Goal: Task Accomplishment & Management: Complete application form

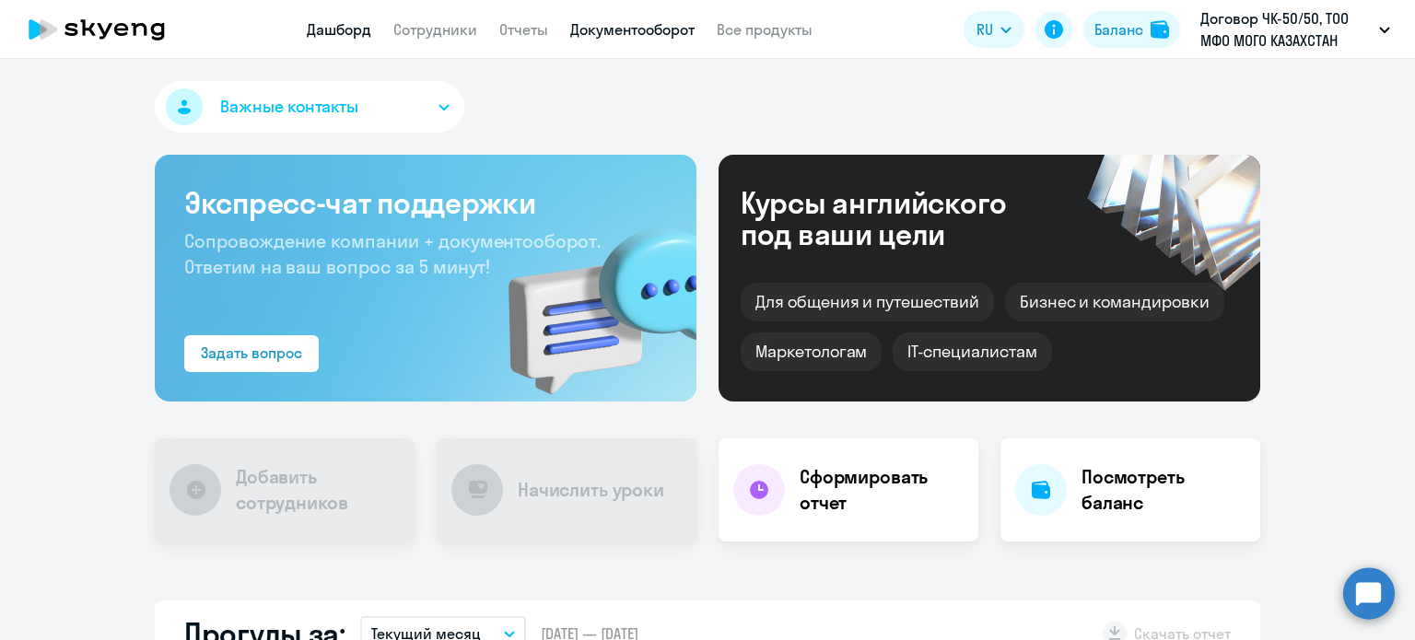
click at [635, 32] on link "Документооборот" at bounding box center [632, 29] width 124 height 18
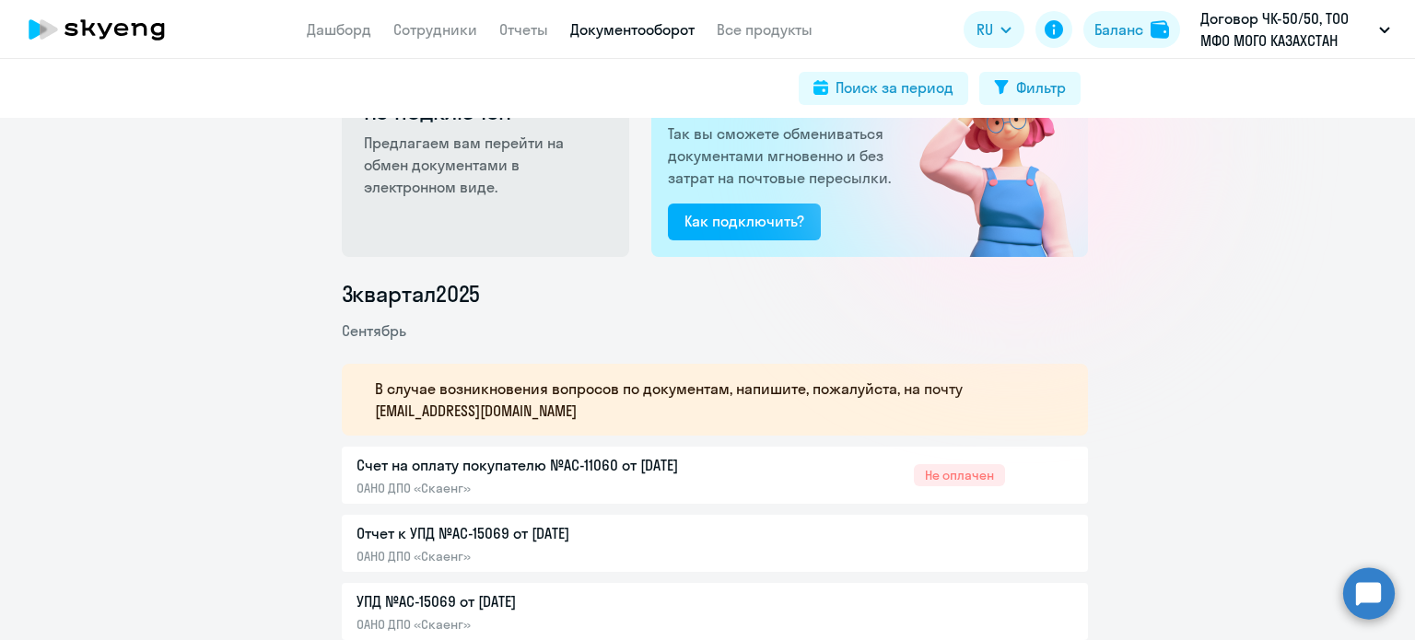
scroll to position [276, 0]
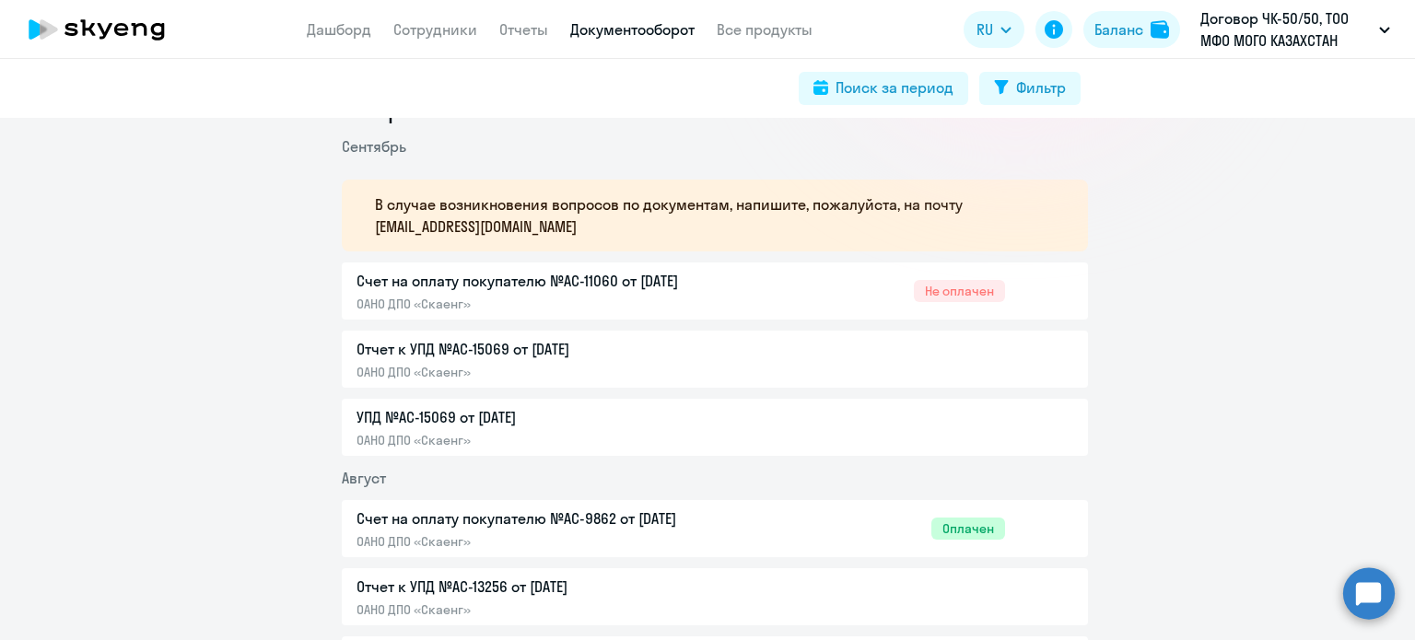
click at [594, 290] on p "Счет на оплату покупателю №AC-11060 от 02.09.2025" at bounding box center [549, 281] width 387 height 22
click at [439, 34] on link "Сотрудники" at bounding box center [435, 29] width 84 height 18
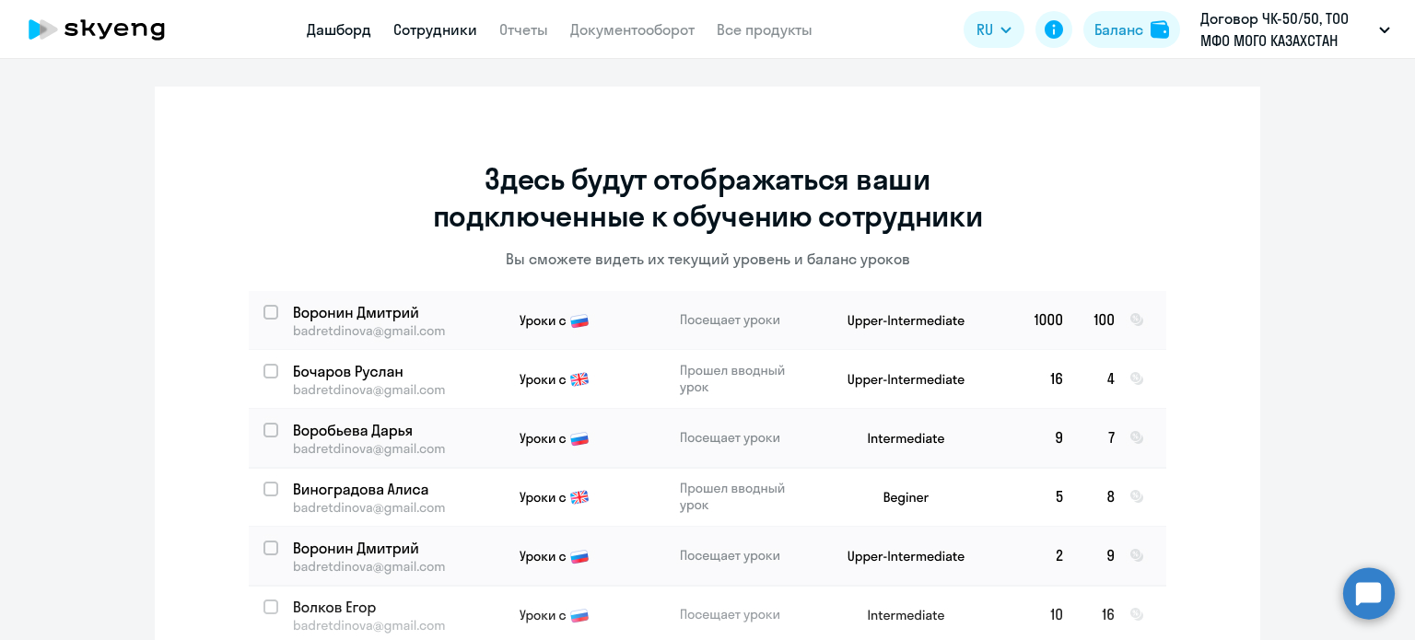
click at [317, 21] on link "Дашборд" at bounding box center [339, 29] width 64 height 18
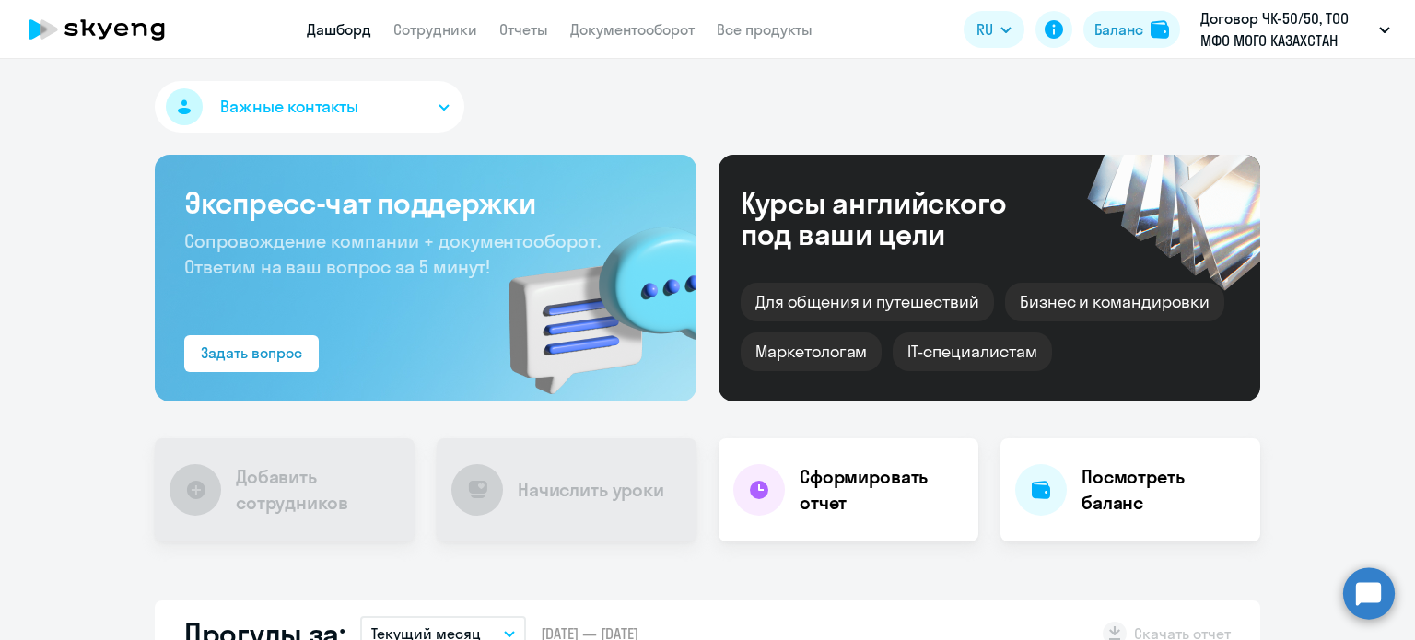
click at [202, 438] on div "Добавить сотрудников" at bounding box center [285, 489] width 260 height 103
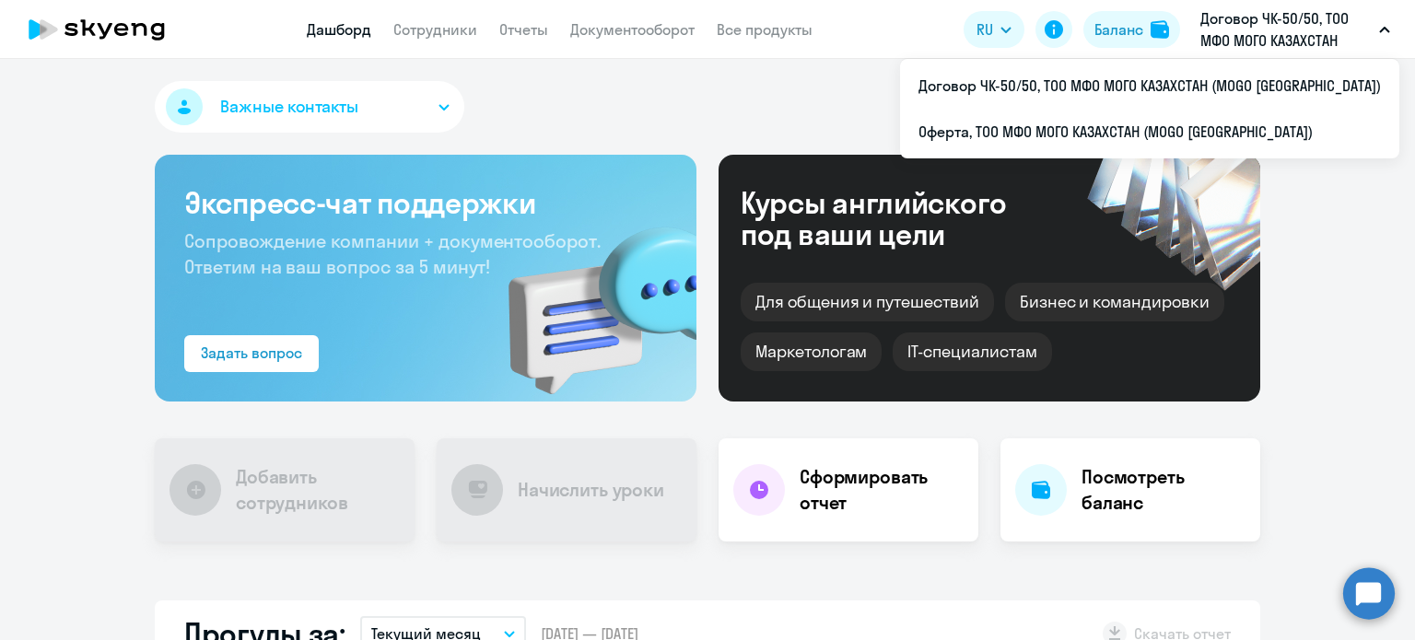
click at [1283, 53] on app-header "Дашборд Сотрудники Отчеты Документооборот Все продукты Дашборд Сотрудники Отчет…" at bounding box center [707, 29] width 1415 height 59
click at [1268, 45] on p "Договор ЧК-50/50, ТОО МФО МОГО КАЗАХСТАН (MOGO [GEOGRAPHIC_DATA])" at bounding box center [1285, 29] width 171 height 44
click at [1257, 47] on p "Договор ЧК-50/50, ТОО МФО МОГО КАЗАХСТАН (MOGO [GEOGRAPHIC_DATA])" at bounding box center [1285, 29] width 171 height 44
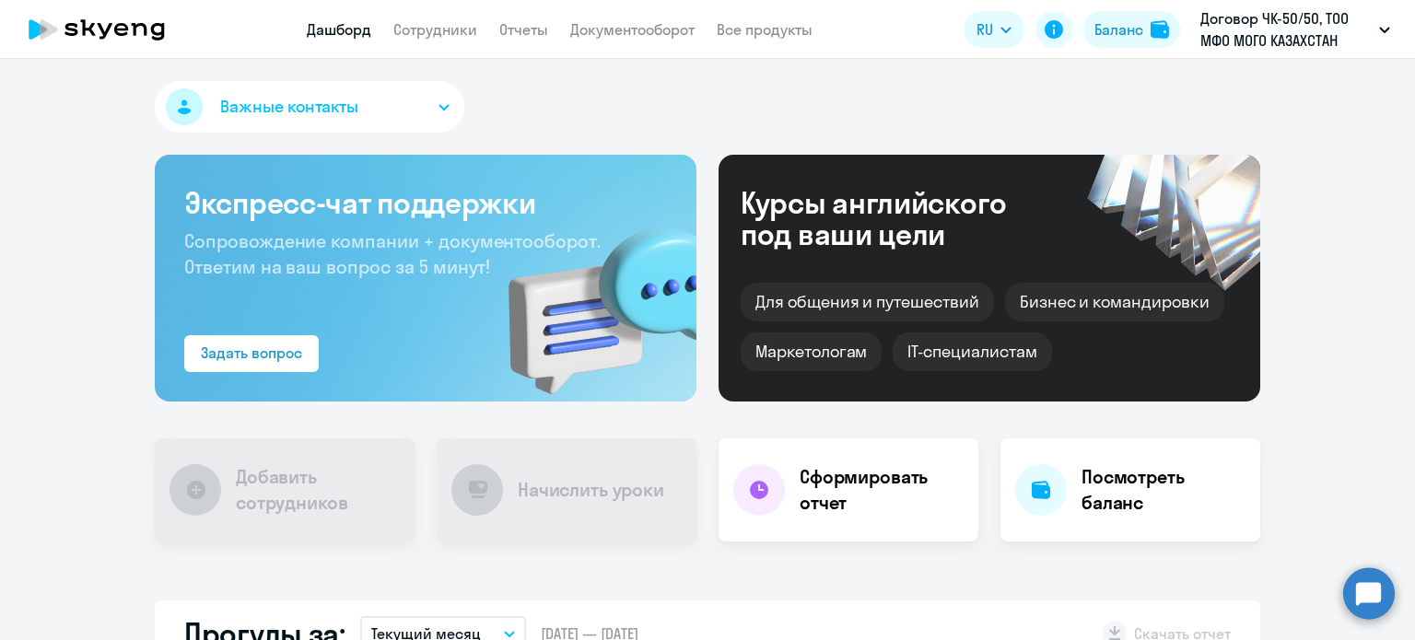
click at [1257, 47] on p "Договор ЧК-50/50, ТОО МФО МОГО КАЗАХСТАН (MOGO [GEOGRAPHIC_DATA])" at bounding box center [1285, 29] width 171 height 44
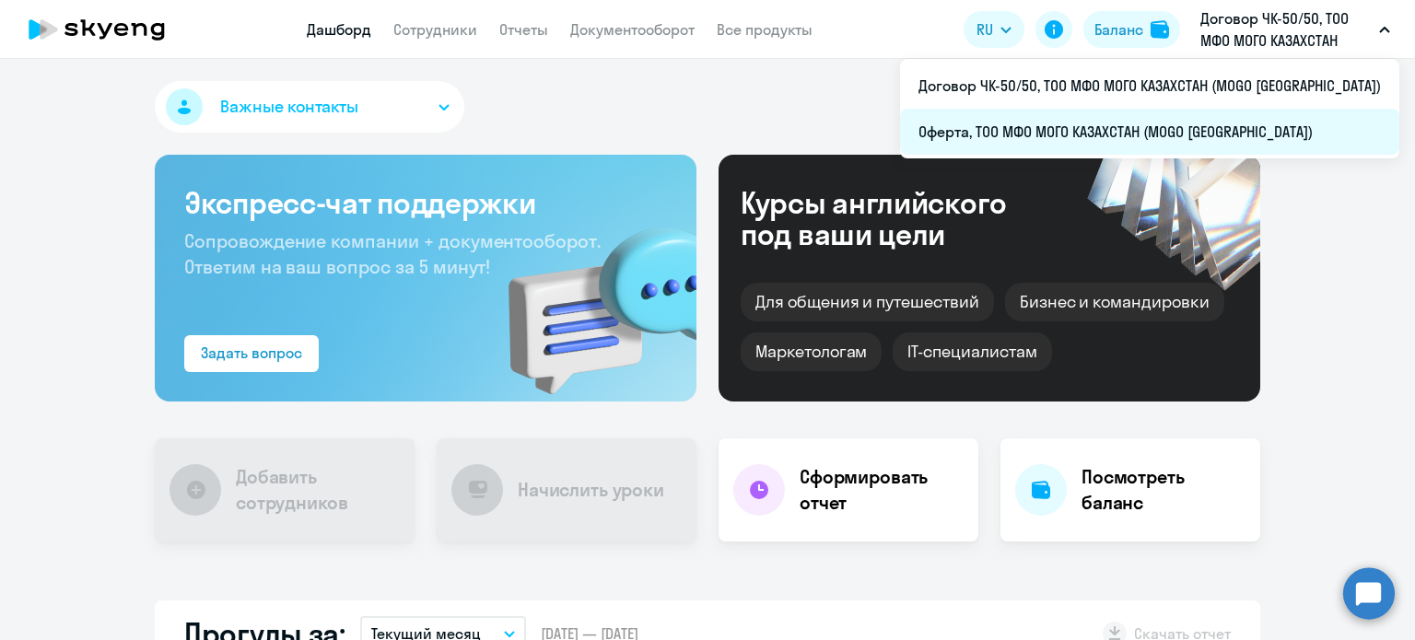
click at [1202, 136] on li "Оферта, ТОО МФО МОГО КАЗАХСТАН (MOGO [GEOGRAPHIC_DATA])" at bounding box center [1149, 132] width 499 height 46
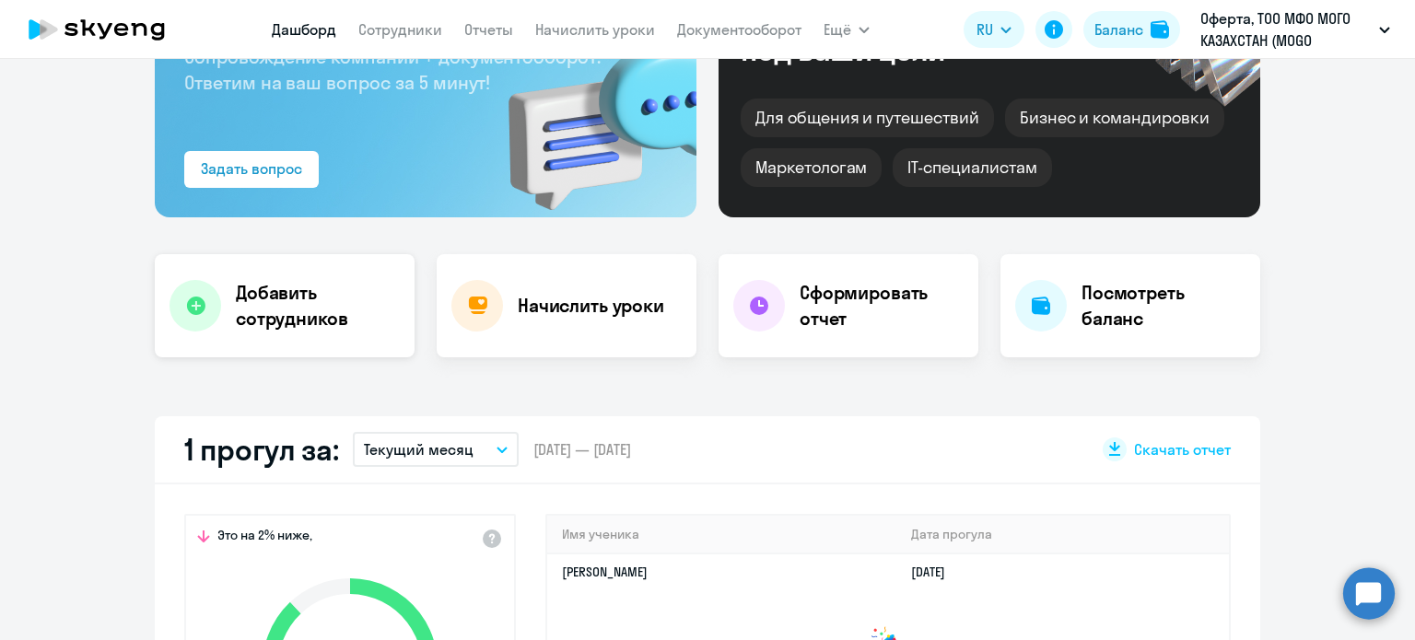
click at [312, 298] on h4 "Добавить сотрудников" at bounding box center [318, 306] width 164 height 52
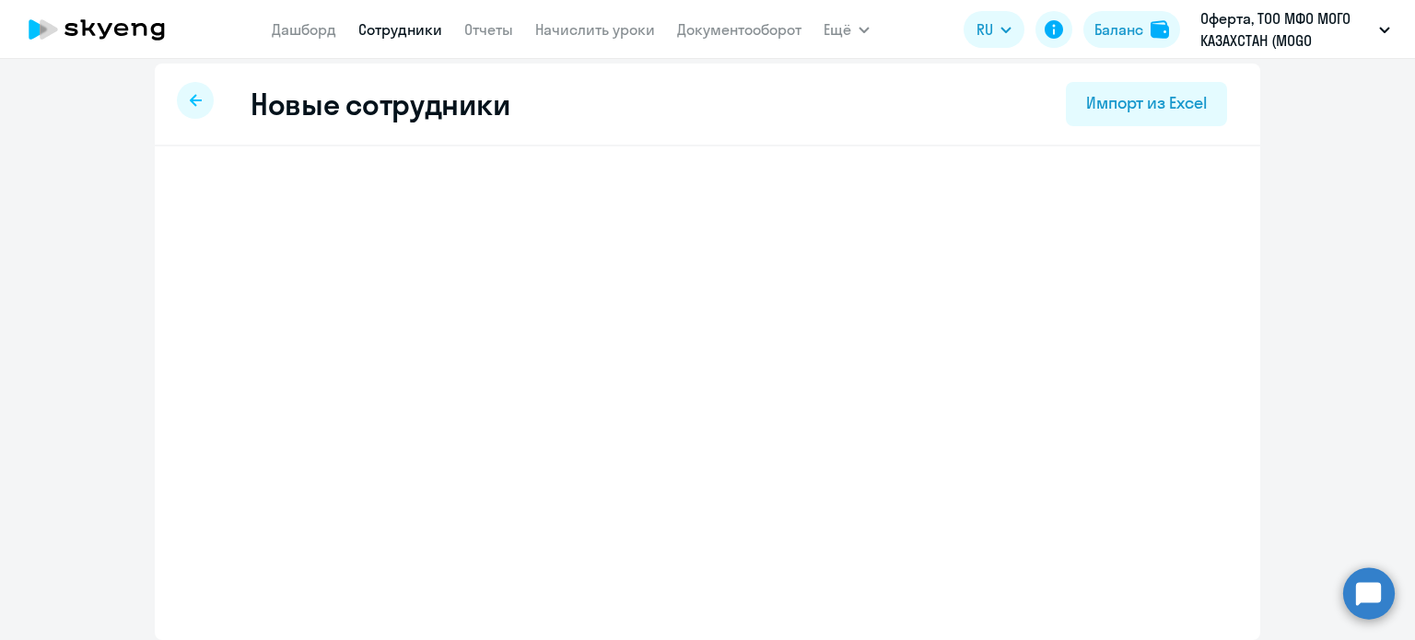
scroll to position [9, 0]
select select "english_adult_not_native_speaker"
select select "5"
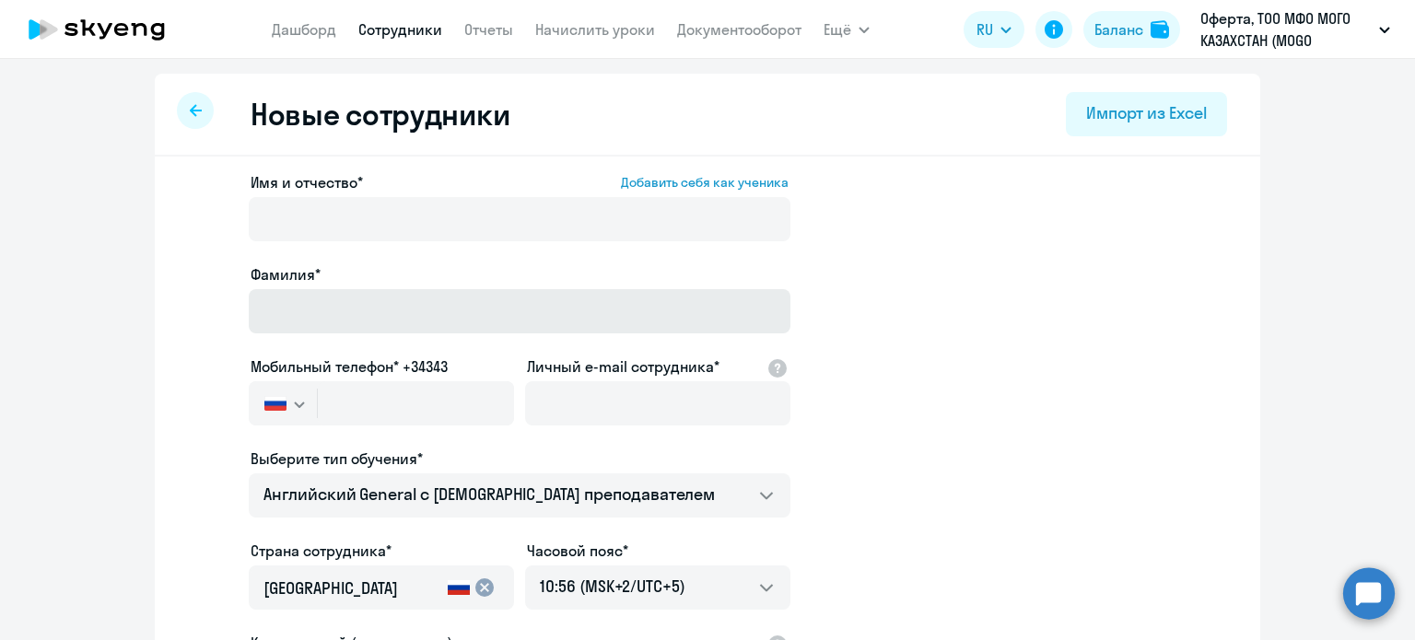
scroll to position [0, 0]
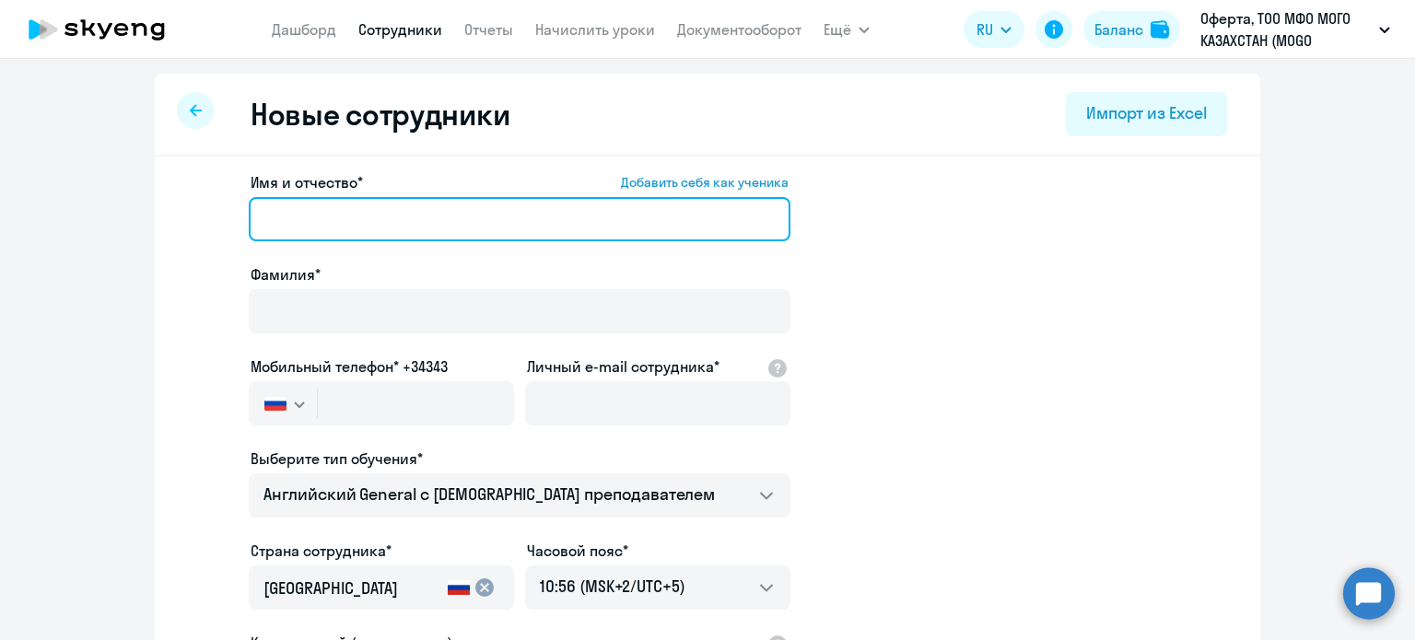
click at [380, 220] on input "Имя и отчество* Добавить себя как ученика" at bounding box center [520, 219] width 542 height 44
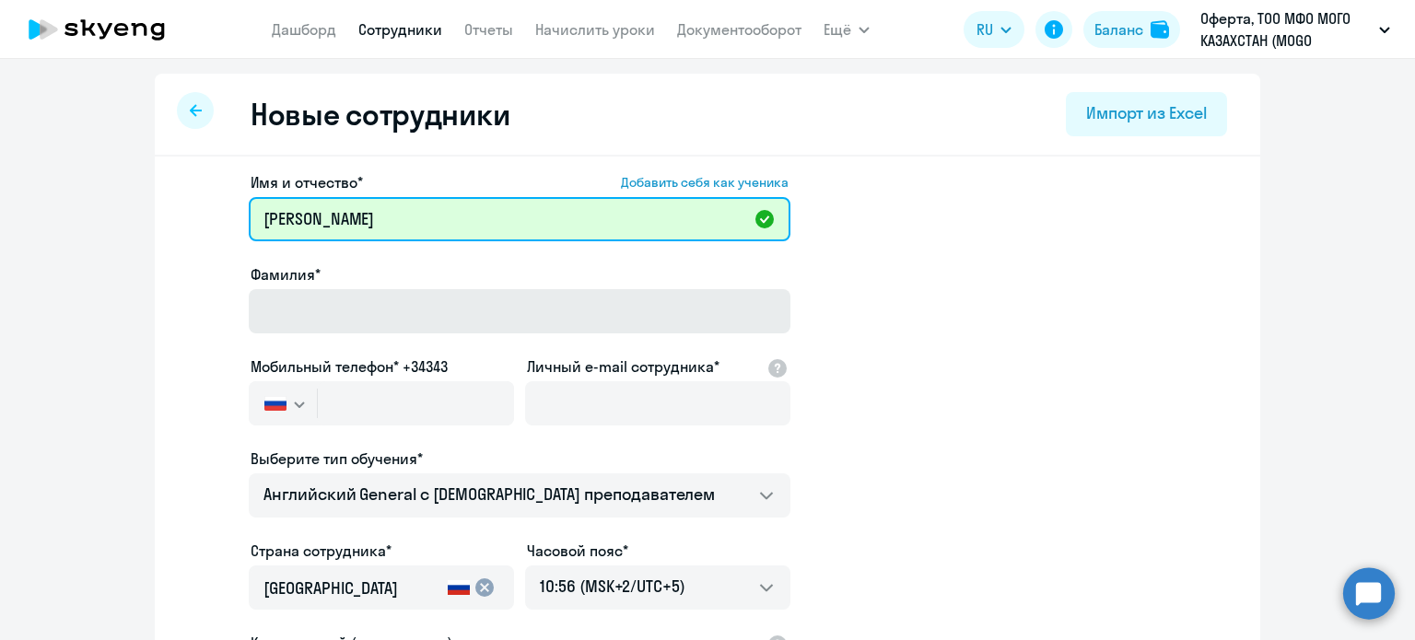
type input "[PERSON_NAME]"
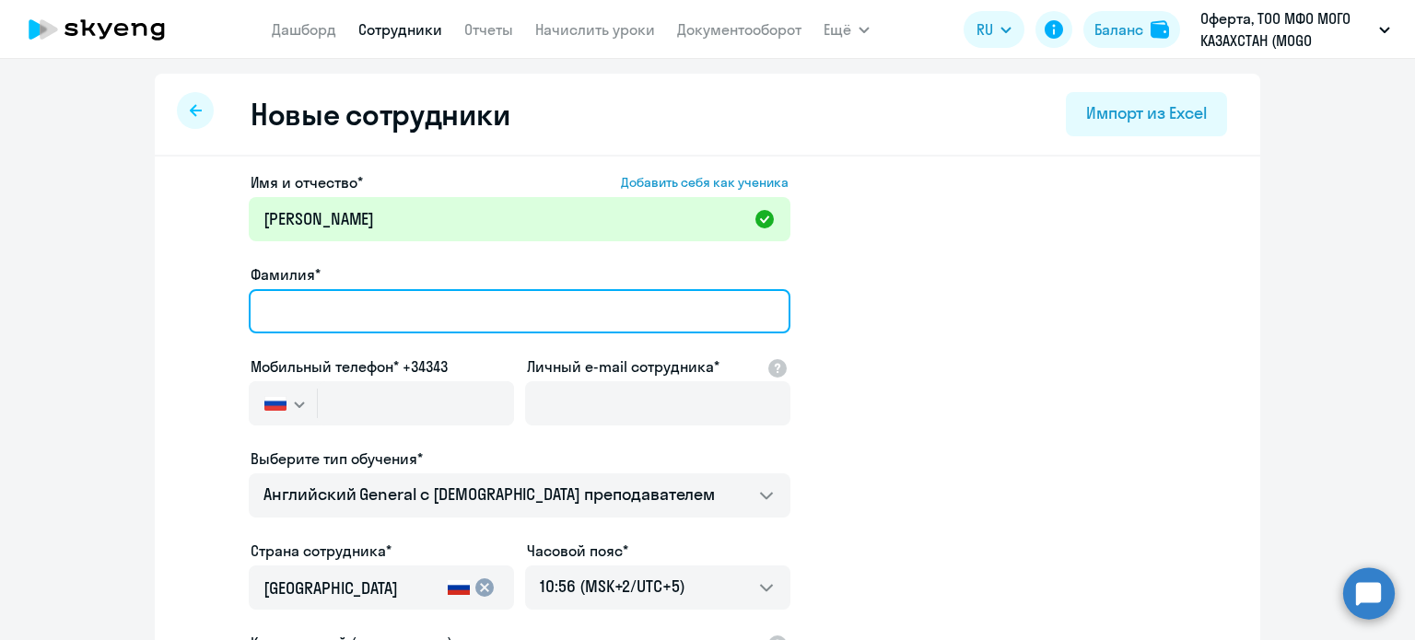
click at [350, 293] on input "Фамилия*" at bounding box center [520, 311] width 542 height 44
type input "[PERSON_NAME]"
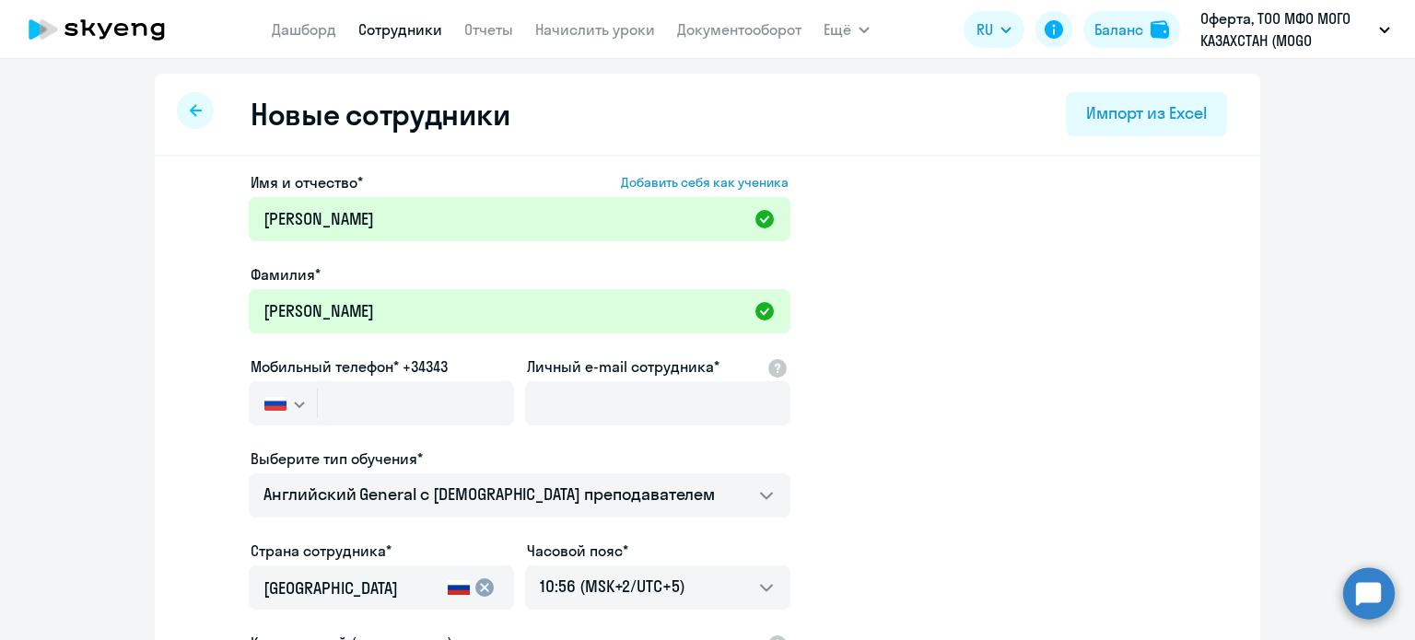
click at [1321, 176] on ng-component "Новые сотрудники Импорт из Excel Имя и отчество* Добавить себя как ученика [PER…" at bounding box center [707, 520] width 1415 height 893
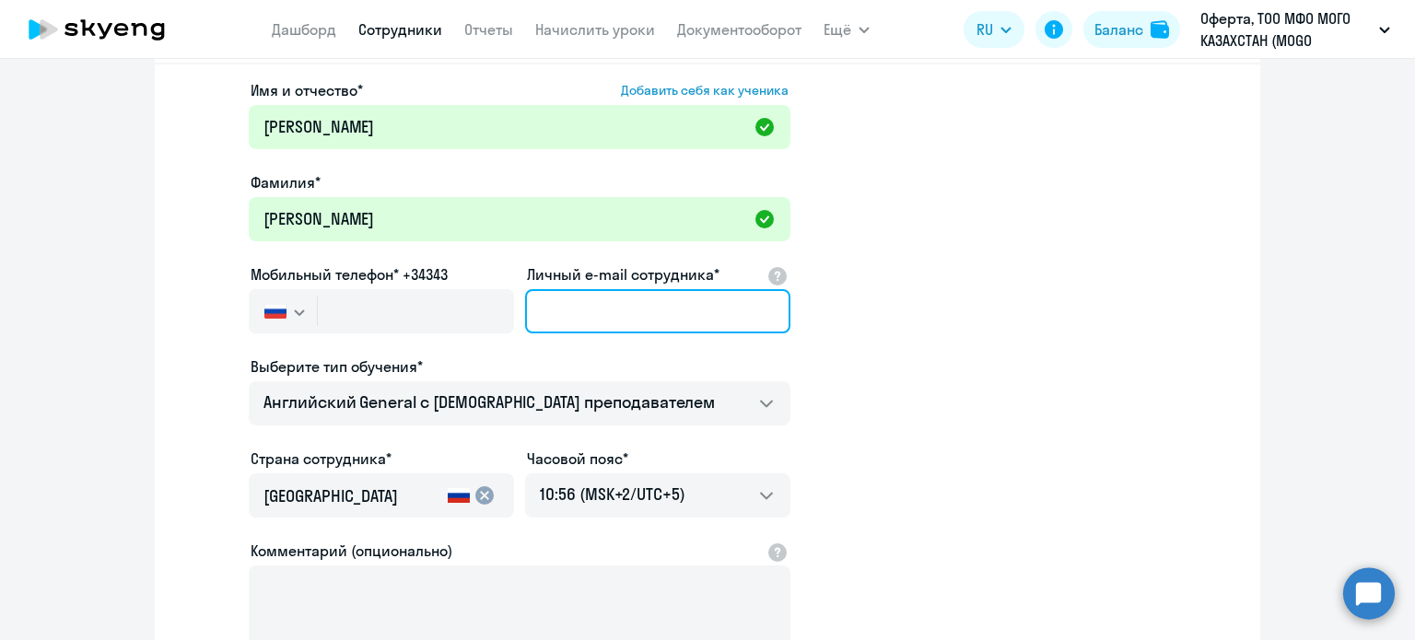
click at [630, 313] on input "Личный e-mail сотрудника*" at bounding box center [657, 311] width 265 height 44
paste input "[EMAIL_ADDRESS][DOMAIN_NAME]"
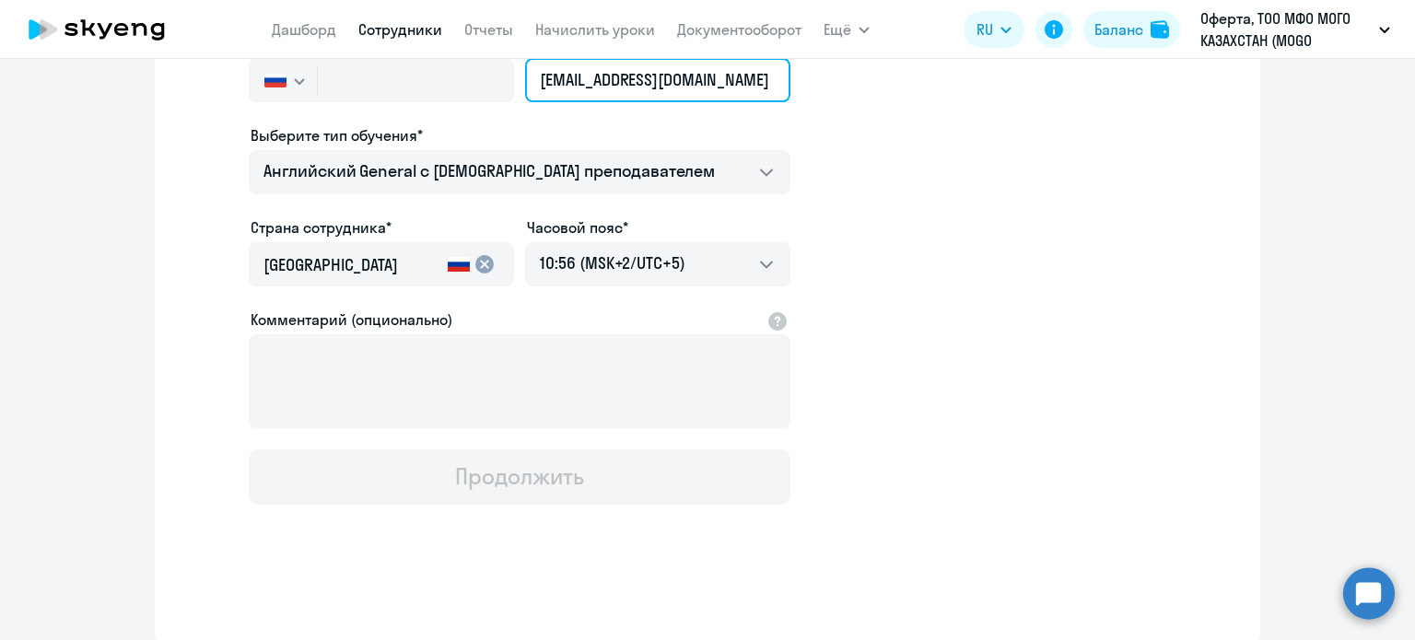
scroll to position [47, 0]
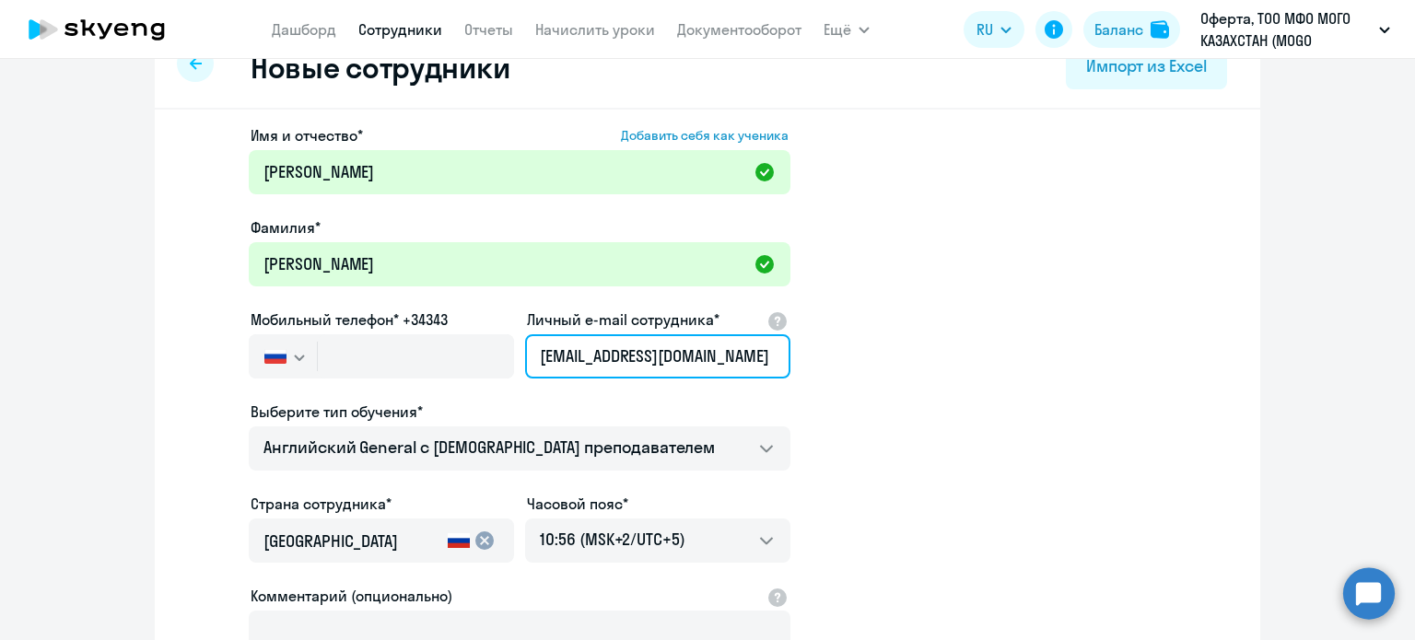
type input "[EMAIL_ADDRESS][DOMAIN_NAME]"
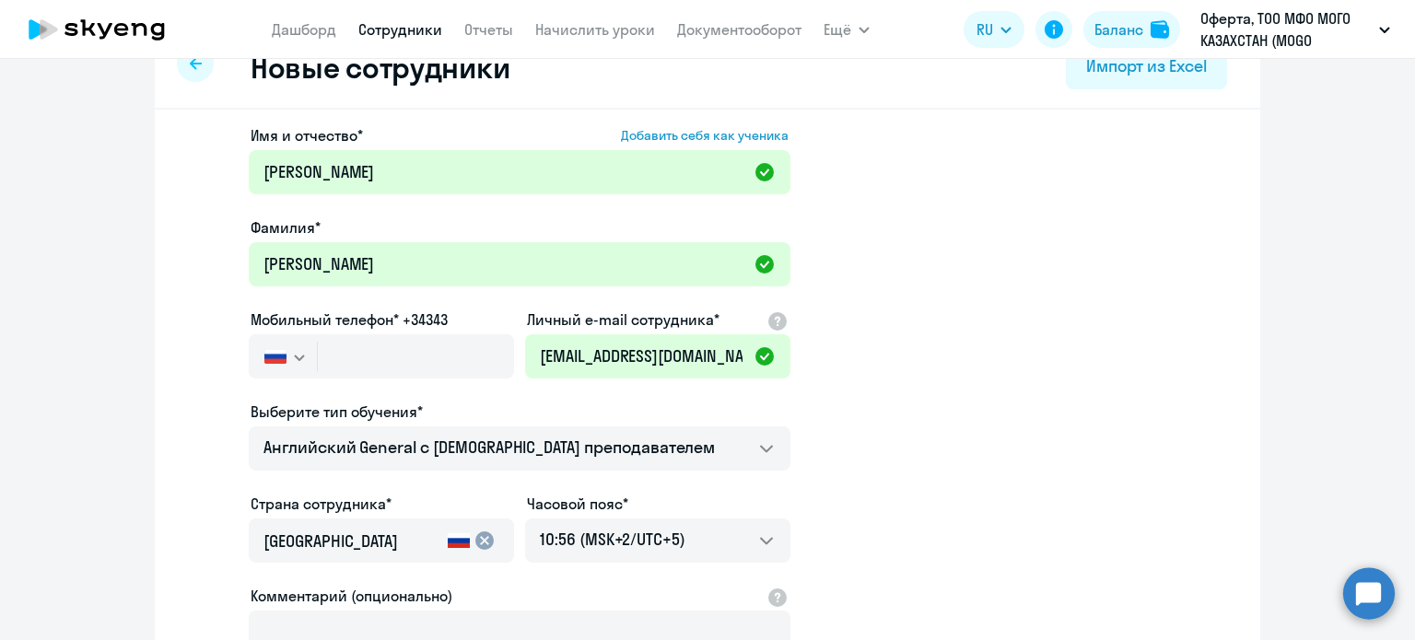
click at [1305, 205] on ng-component "Новые сотрудники Импорт из Excel Имя и отчество* Добавить себя как ученика [PER…" at bounding box center [707, 473] width 1415 height 893
click at [444, 371] on input "text" at bounding box center [416, 356] width 196 height 44
paste input "[PHONE_NUMBER]"
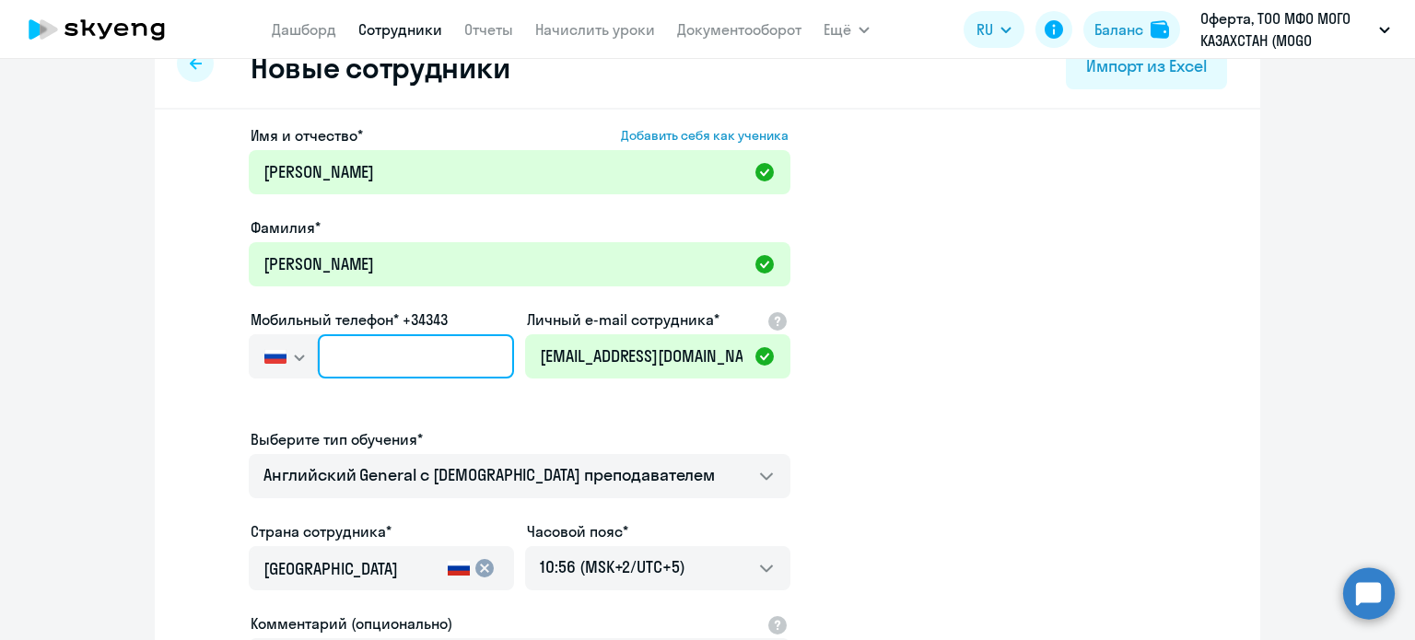
type input "[PHONE_NUMBER]"
click at [343, 355] on input "[PHONE_NUMBER]" at bounding box center [416, 356] width 196 height 44
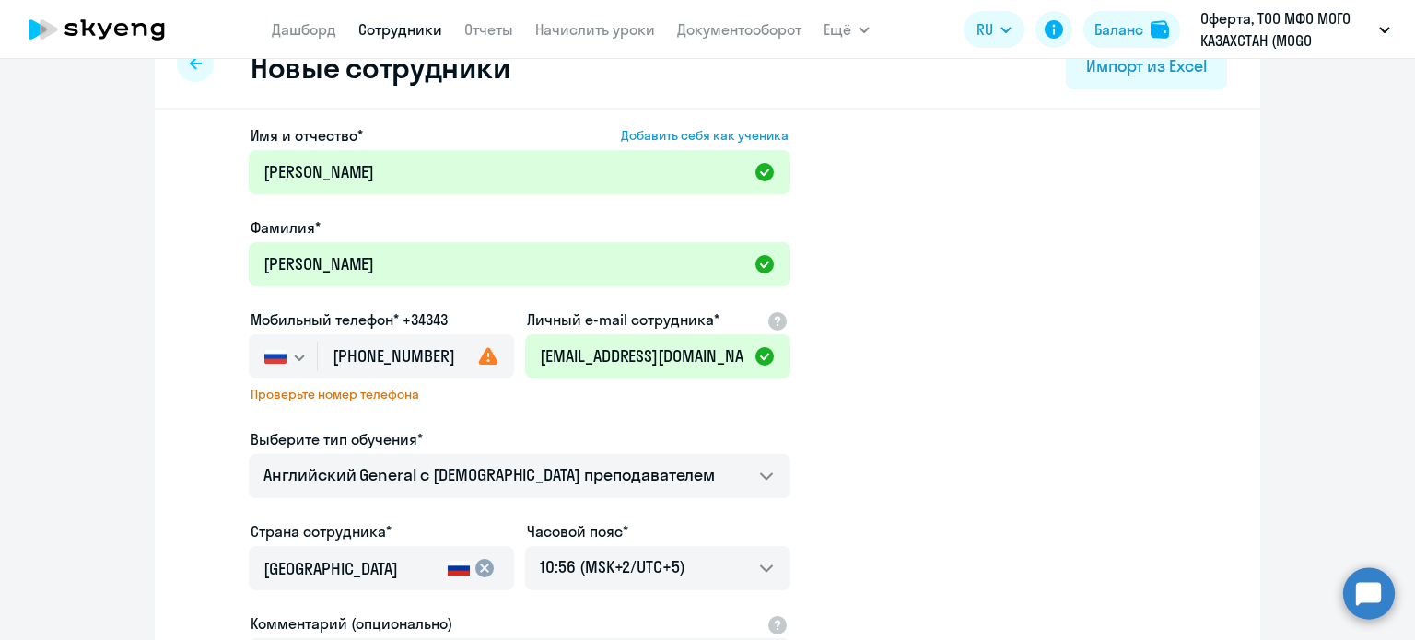
click at [298, 365] on button "button" at bounding box center [283, 356] width 68 height 44
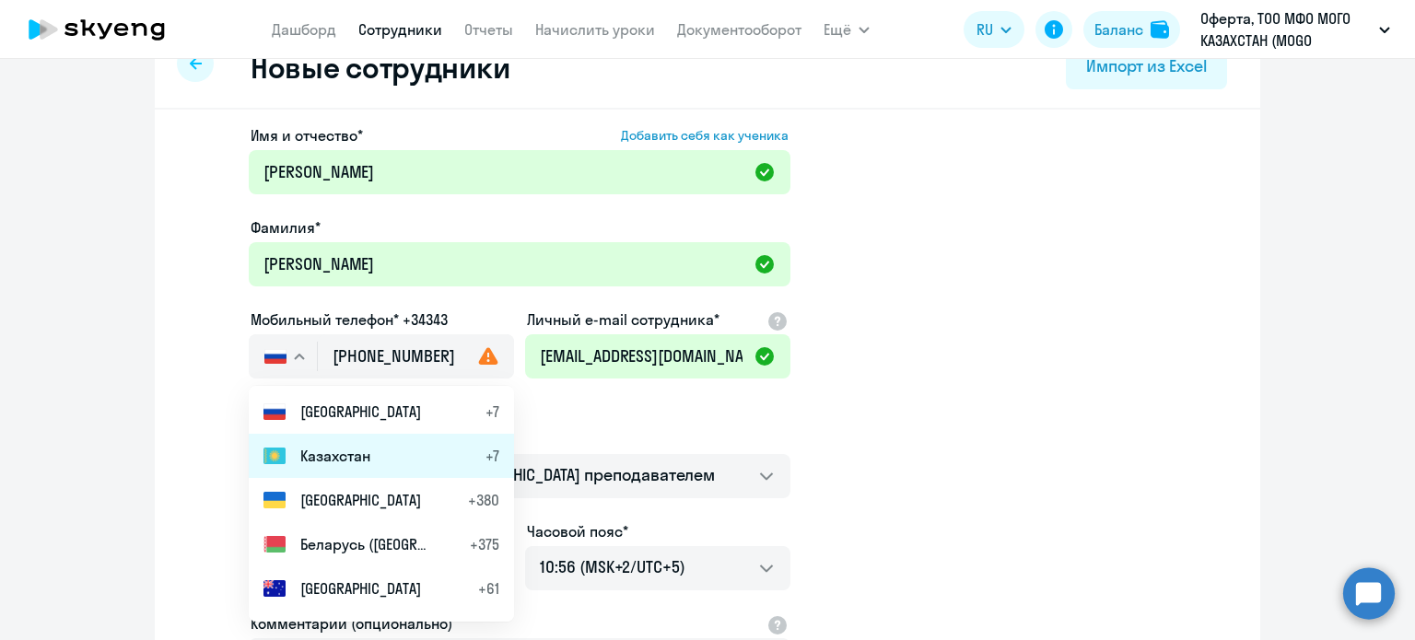
click at [333, 460] on span "Казахстан" at bounding box center [335, 456] width 70 height 22
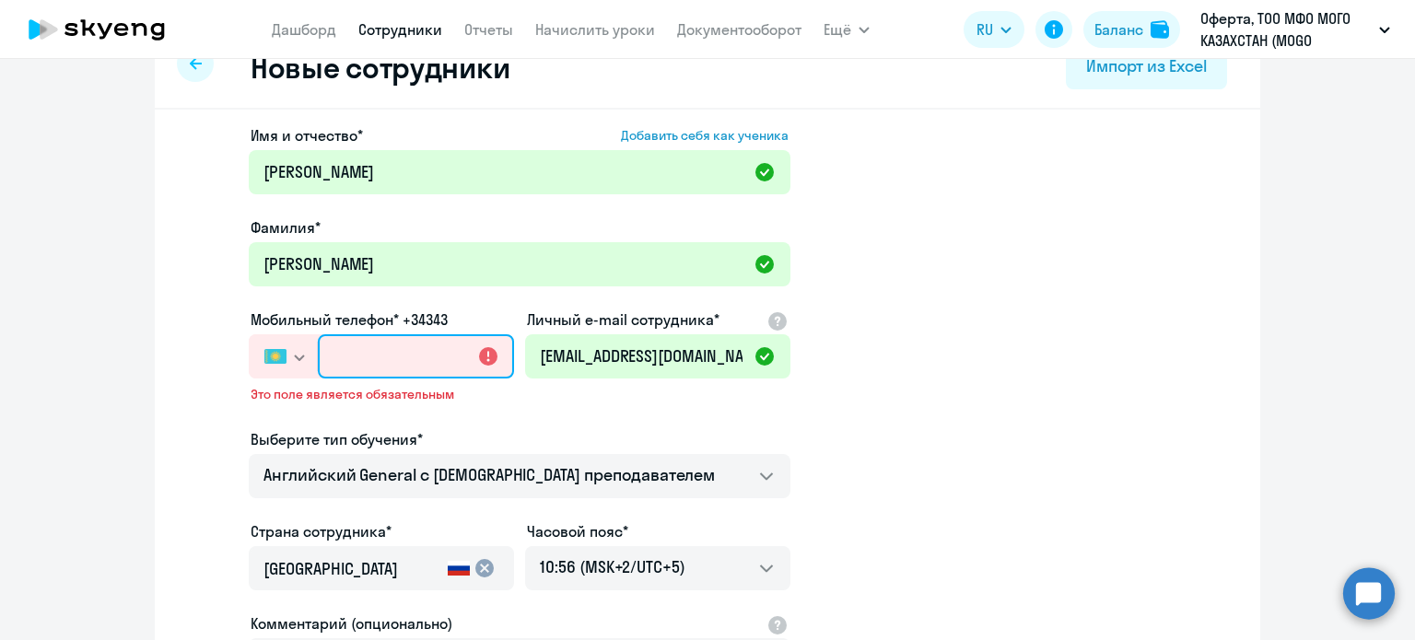
click at [362, 357] on input "text" at bounding box center [416, 356] width 196 height 44
paste input "[PHONE_NUMBER]"
click at [337, 356] on input "[PHONE_NUMBER]" at bounding box center [416, 356] width 196 height 44
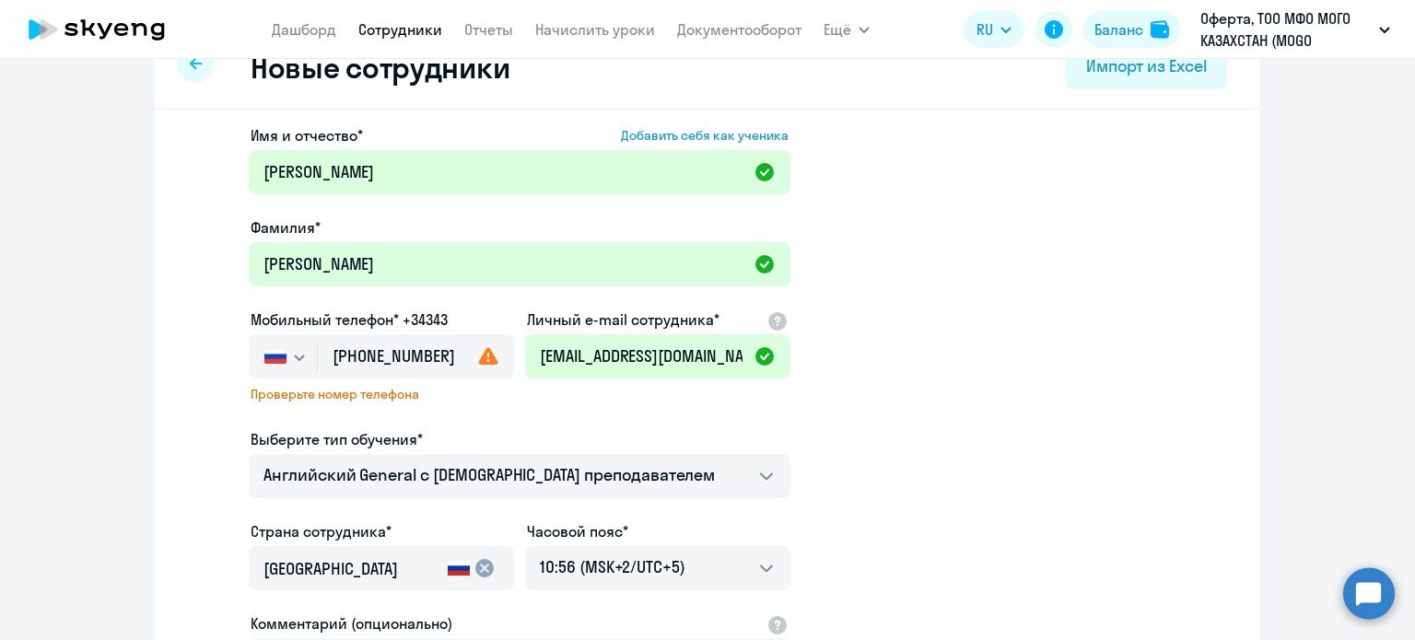
click at [593, 415] on div "Имя и отчество* Добавить себя как ученика [PERSON_NAME]* [PERSON_NAME] Мобильны…" at bounding box center [520, 466] width 542 height 684
drag, startPoint x: 436, startPoint y: 353, endPoint x: 284, endPoint y: 354, distance: 152.0
click at [284, 354] on div "[GEOGRAPHIC_DATA] +7 [GEOGRAPHIC_DATA] +7 [GEOGRAPHIC_DATA] +380 [GEOGRAPHIC_DA…" at bounding box center [381, 356] width 265 height 44
paste input "78 448-99-"
type input "[PHONE_NUMBER]"
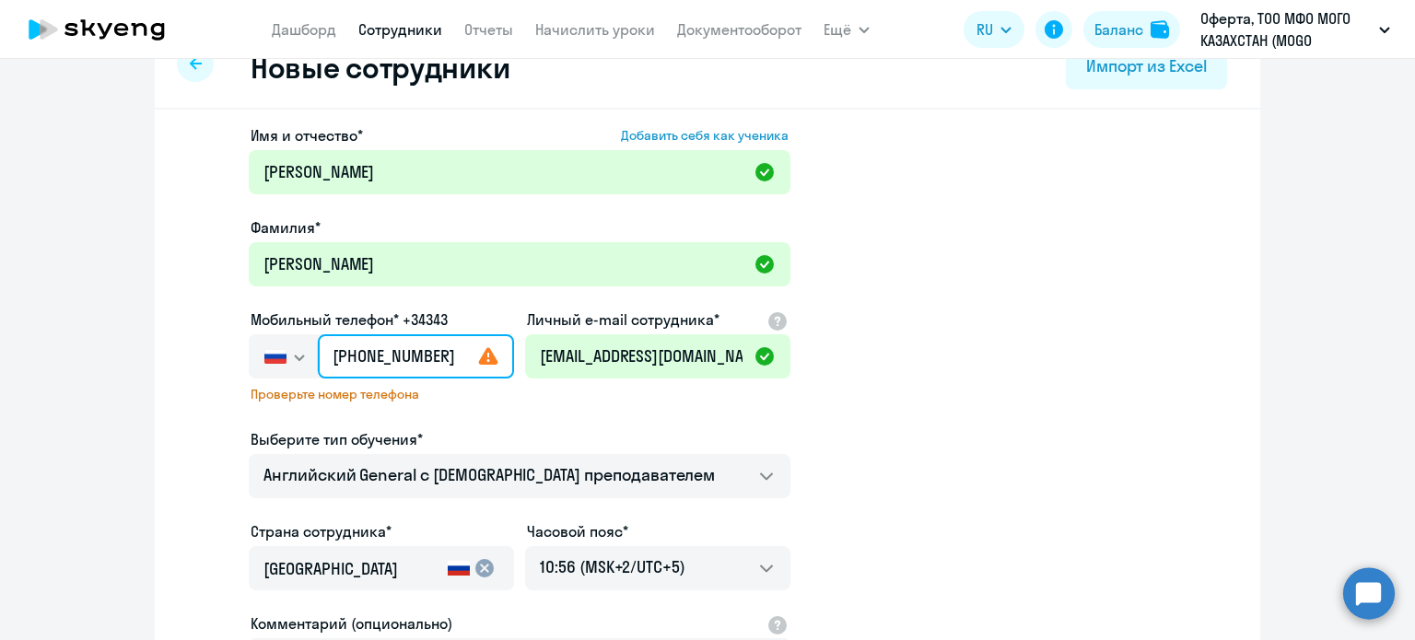
drag, startPoint x: 420, startPoint y: 349, endPoint x: 217, endPoint y: 333, distance: 203.3
click at [222, 347] on app-new-student-form "Имя и отчество* Добавить себя как ученика [PERSON_NAME]* [PERSON_NAME] Мобильны…" at bounding box center [707, 466] width 1046 height 684
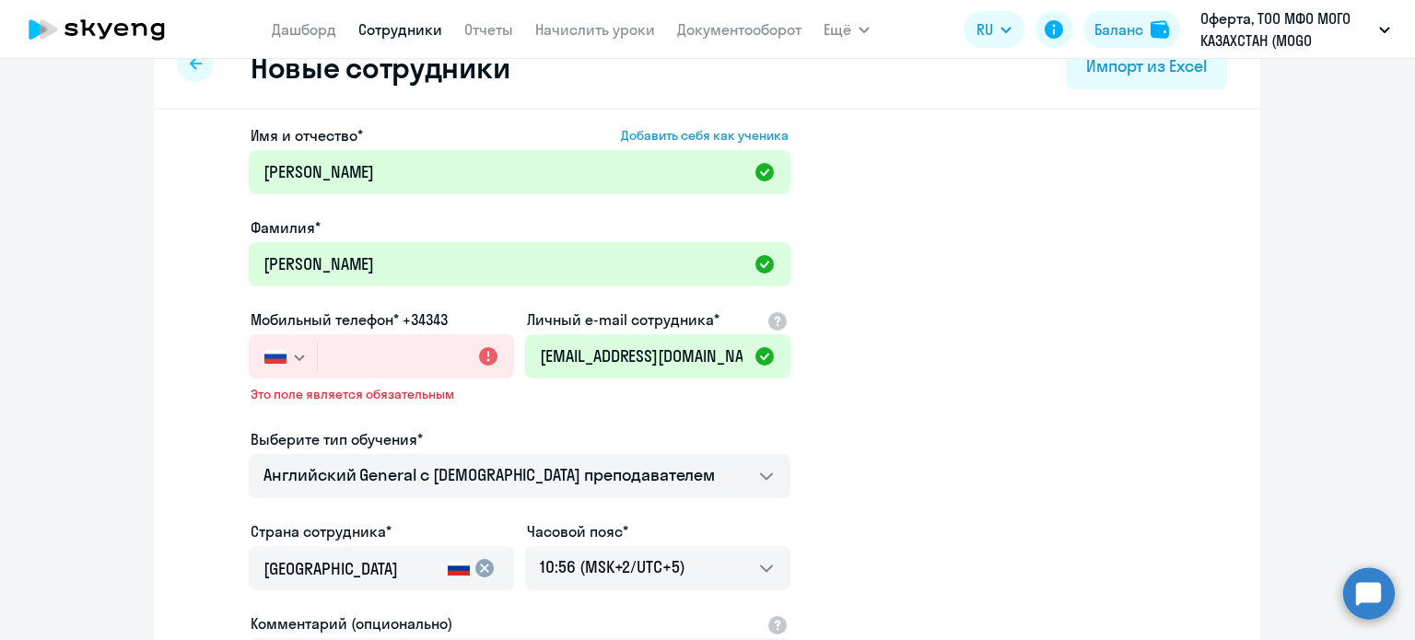
click at [298, 378] on button "button" at bounding box center [283, 356] width 68 height 44
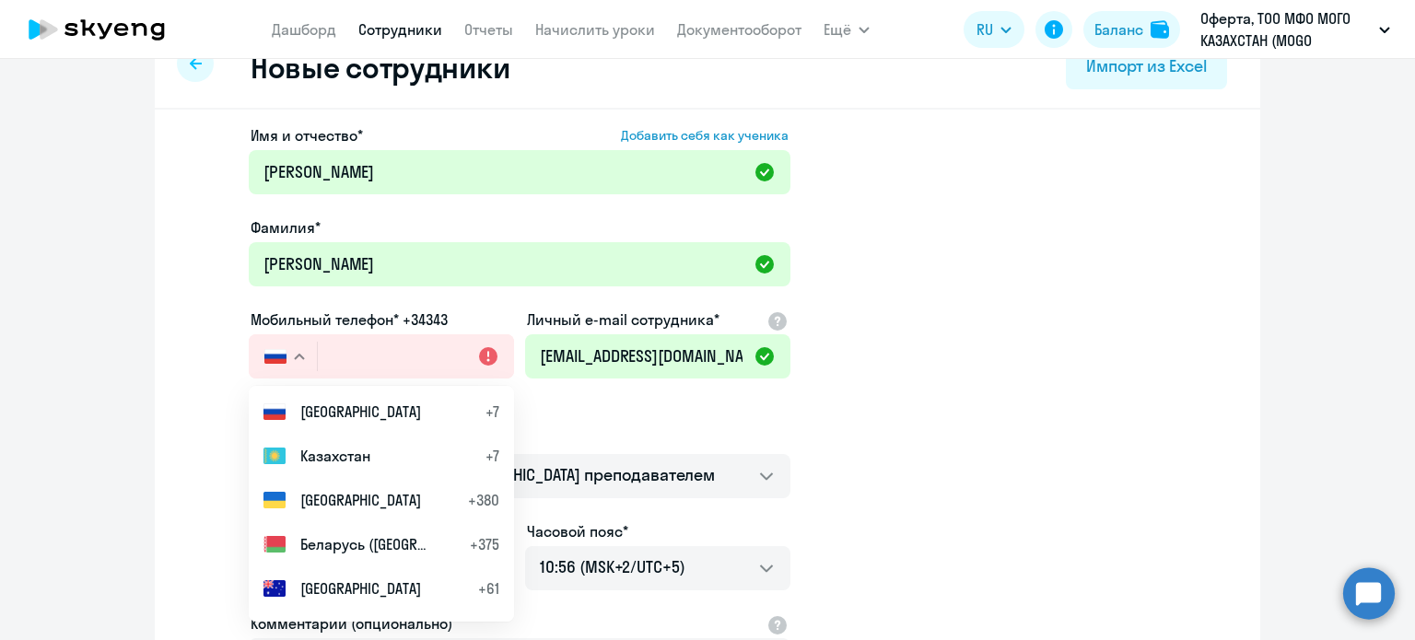
click at [283, 358] on button "button" at bounding box center [283, 356] width 68 height 44
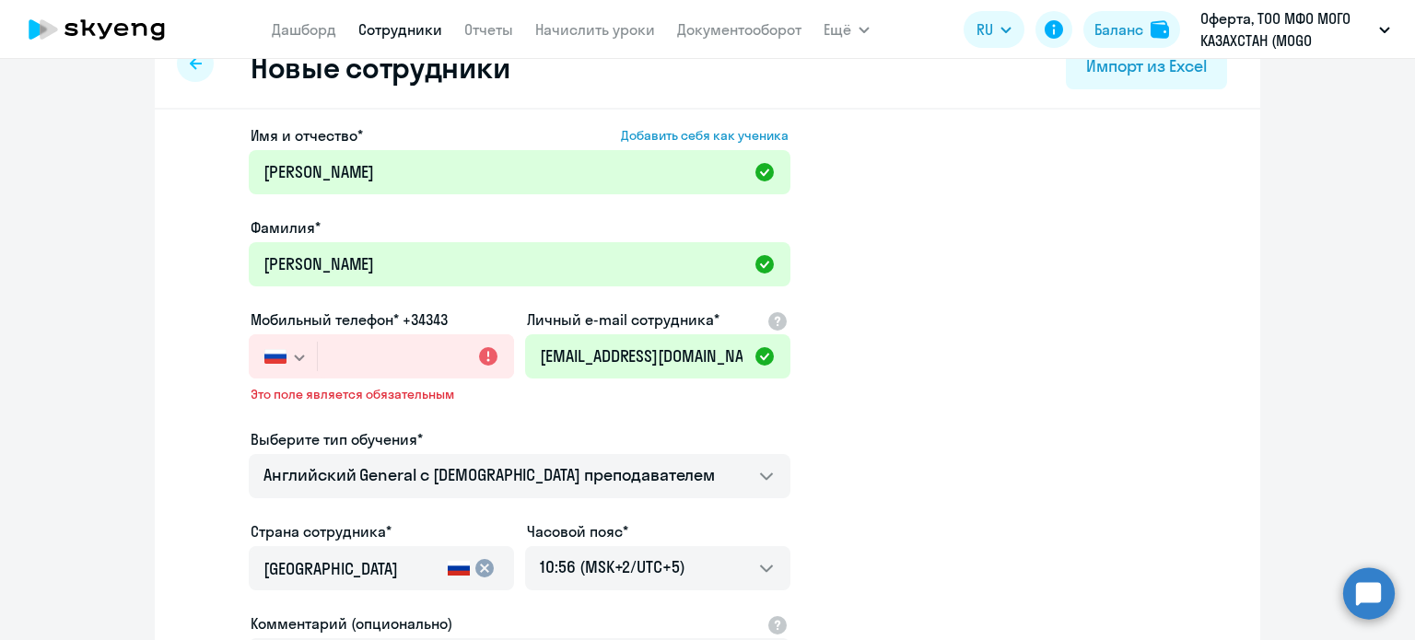
click at [269, 356] on img "button" at bounding box center [275, 356] width 22 height 15
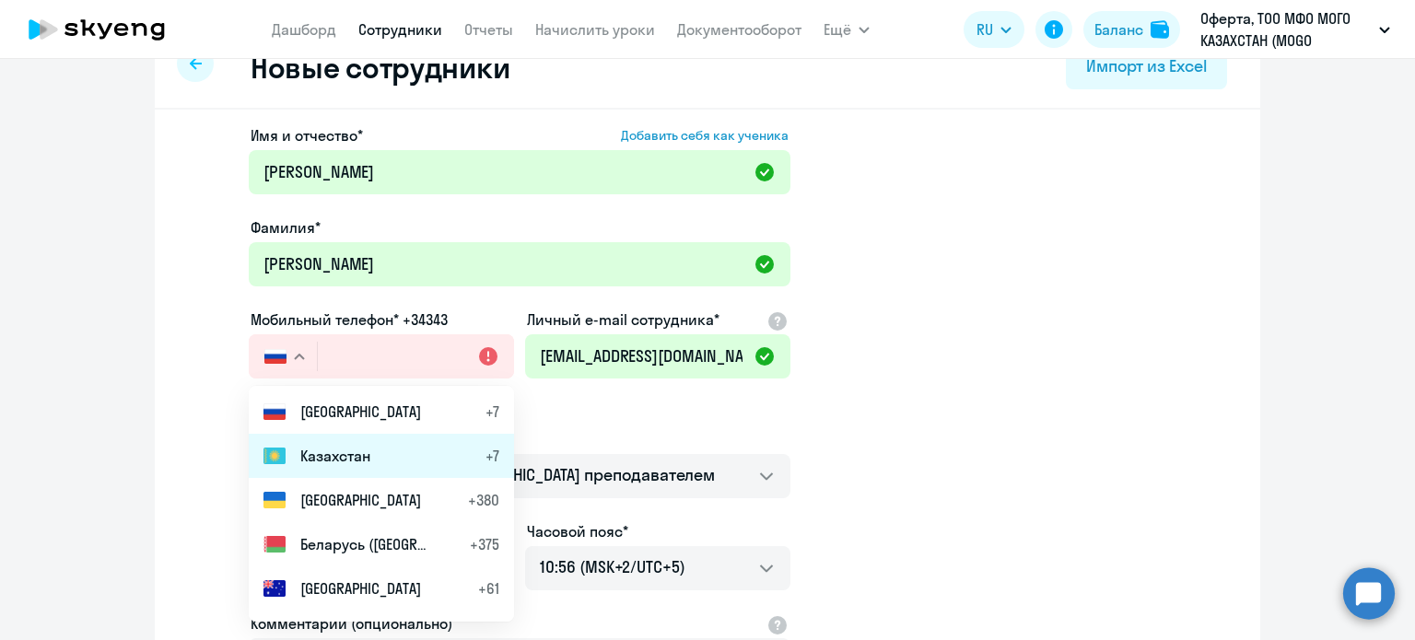
click at [300, 445] on span "Казахстан" at bounding box center [335, 456] width 70 height 22
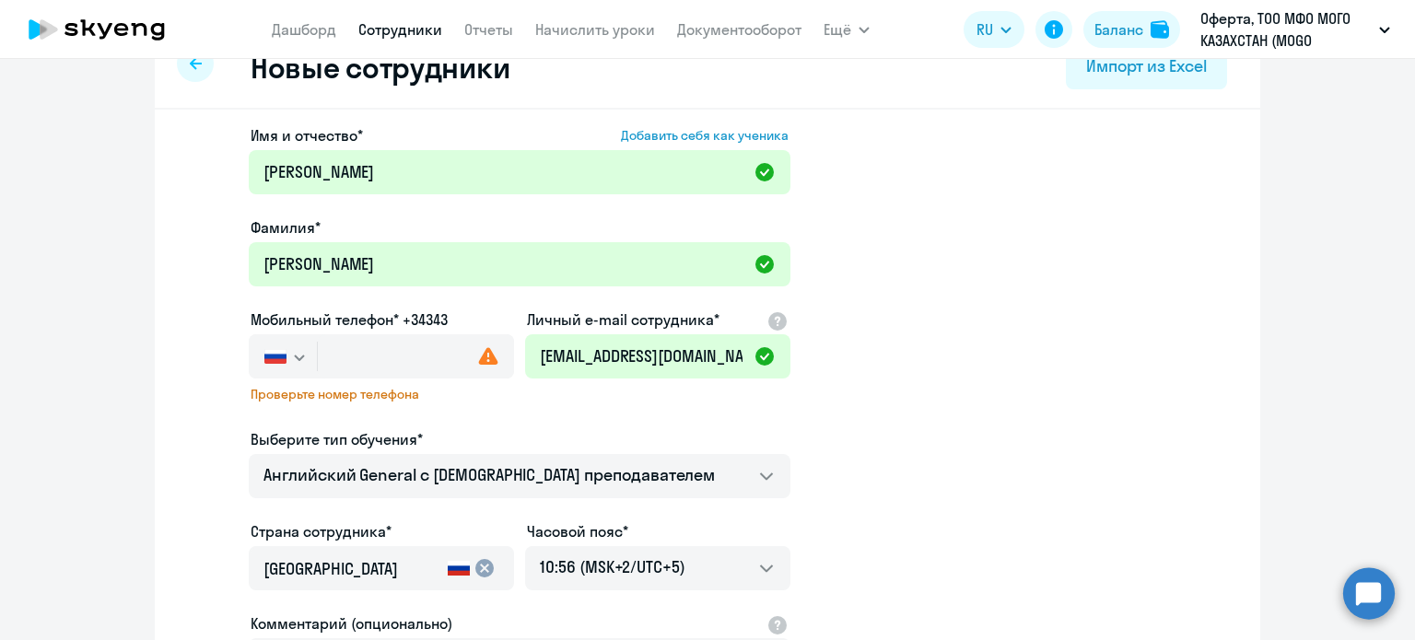
type input "[PHONE_NUMBER]"
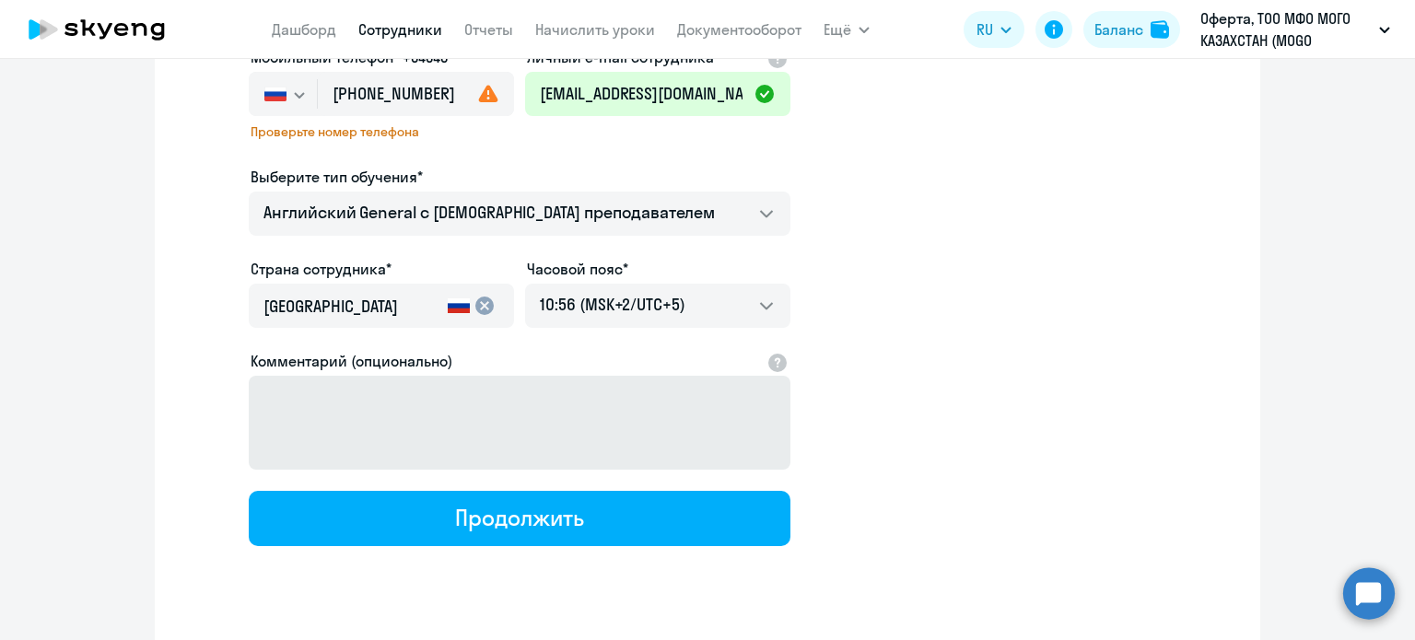
scroll to position [323, 0]
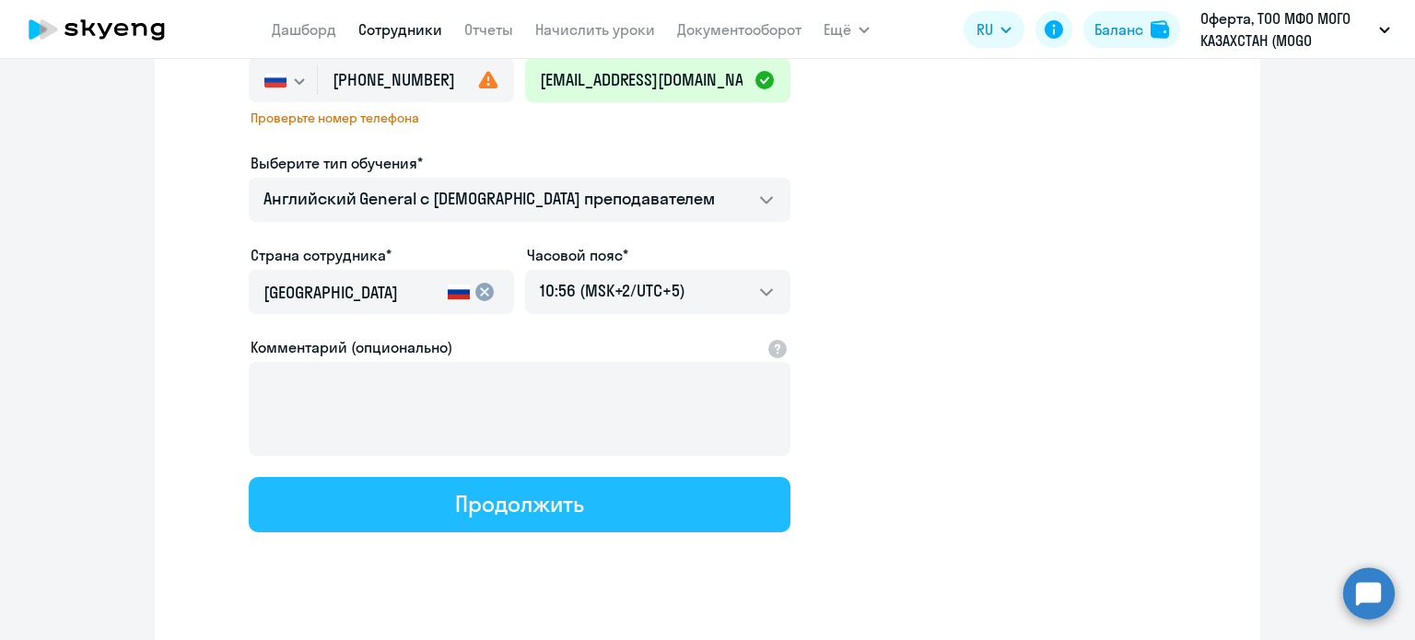
click at [577, 518] on button "Продолжить" at bounding box center [520, 504] width 542 height 55
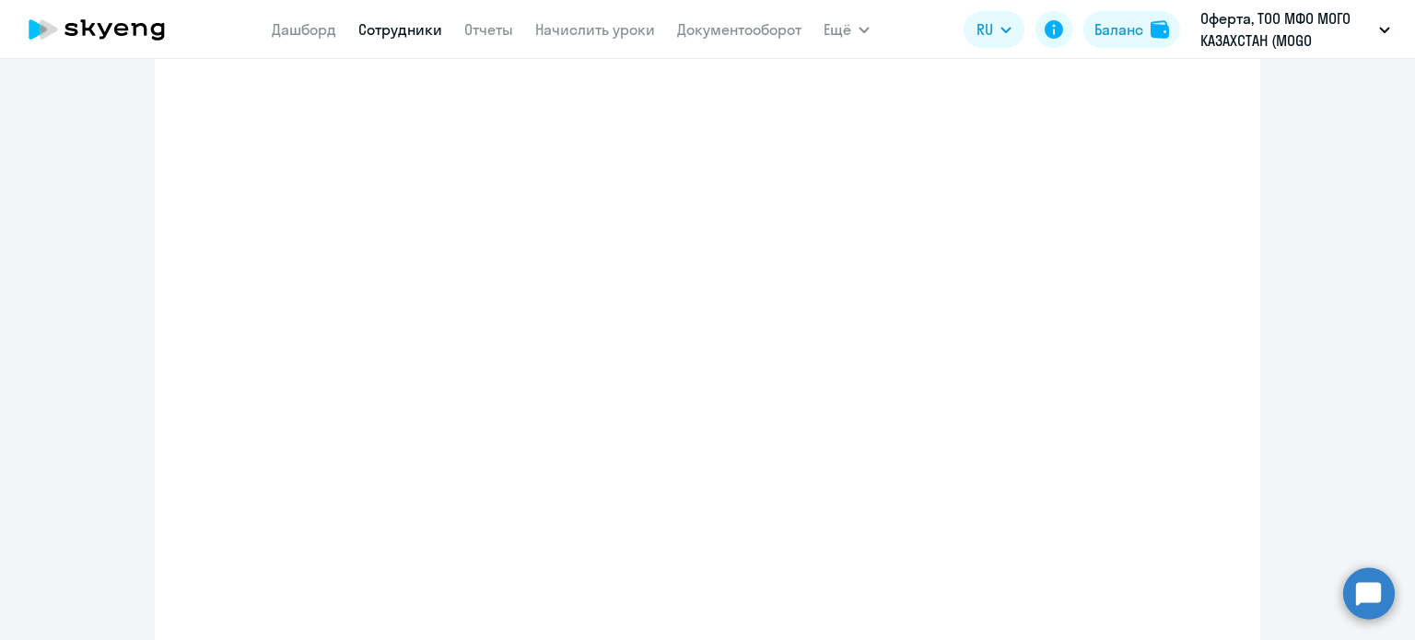
select select "english_adult_not_native_speaker"
select select "5"
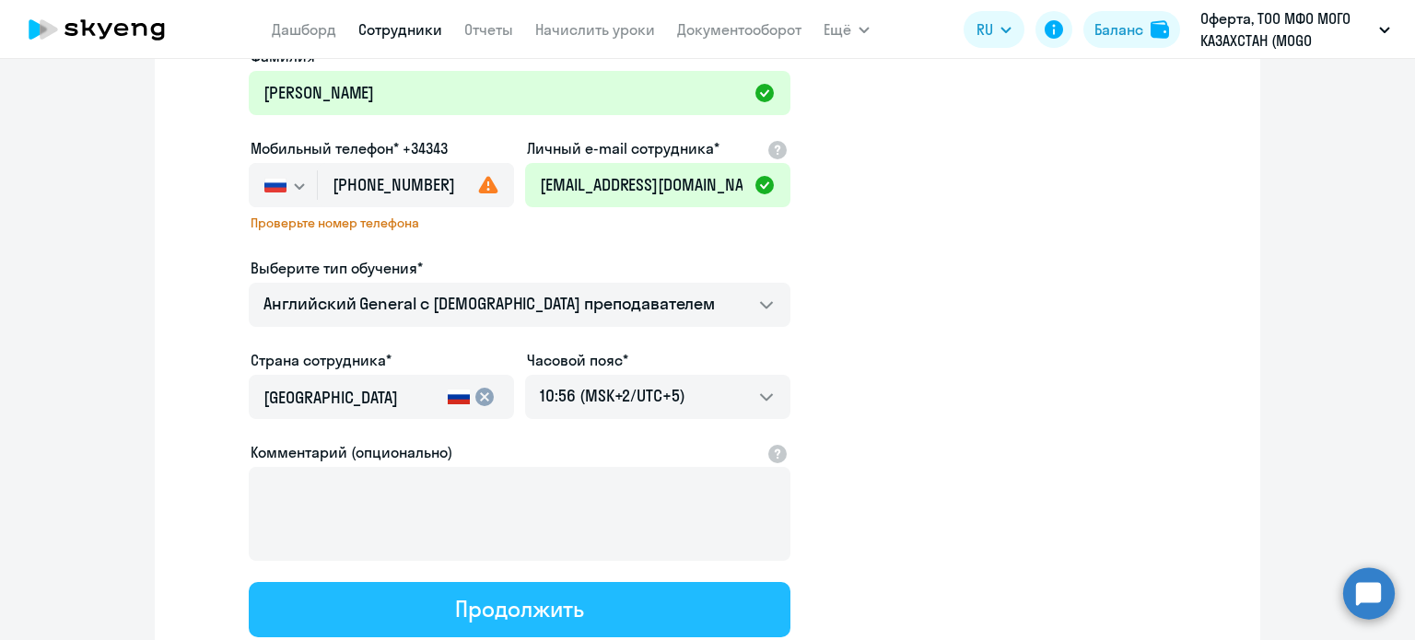
scroll to position [0, 0]
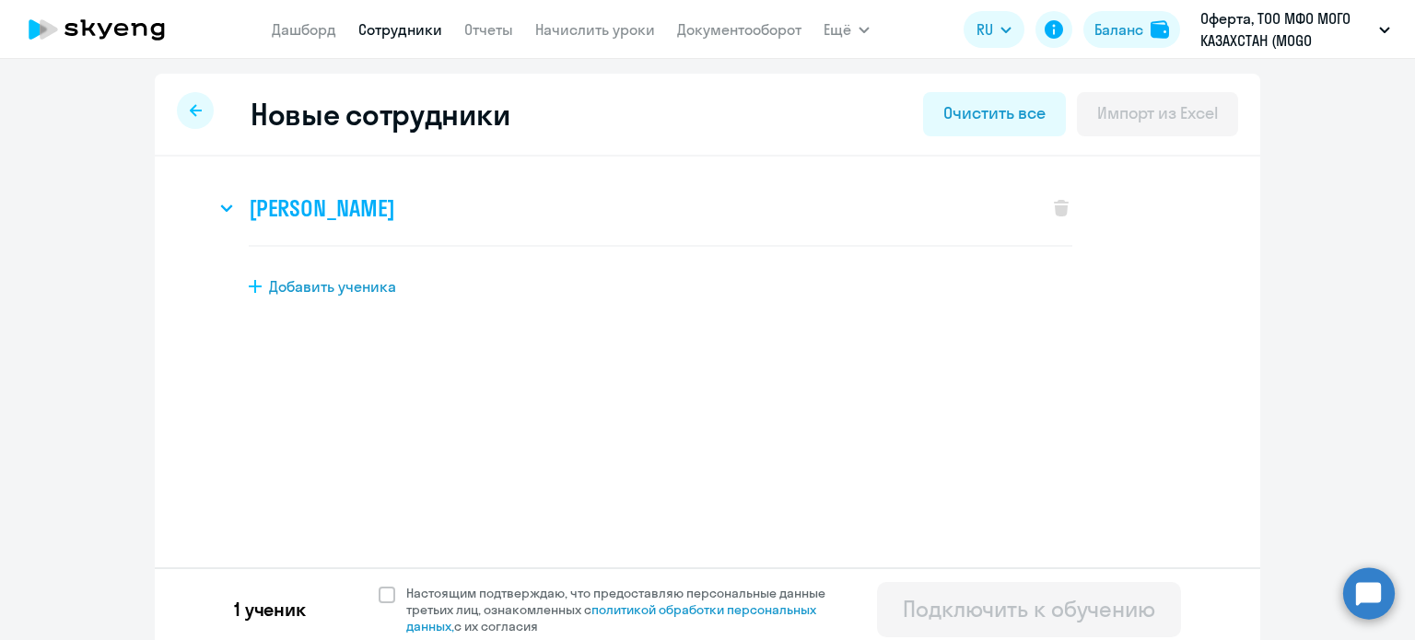
click at [356, 218] on h3 "[PERSON_NAME]" at bounding box center [322, 207] width 146 height 29
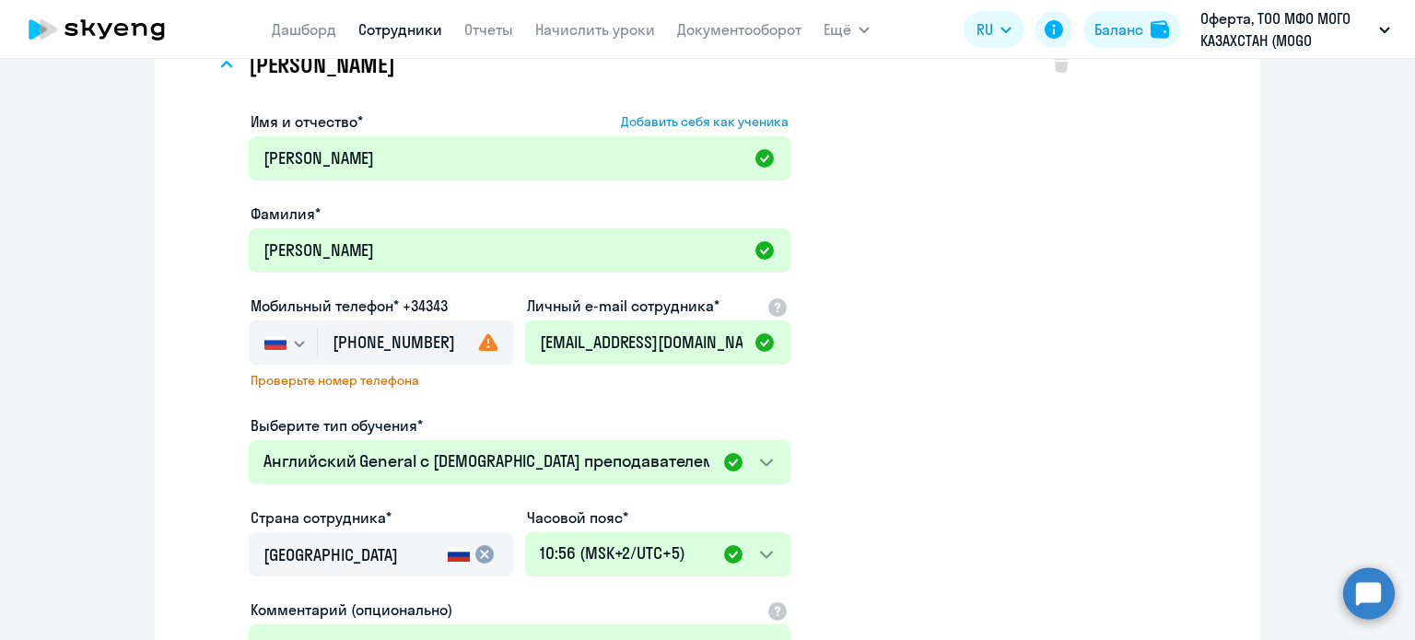
scroll to position [184, 0]
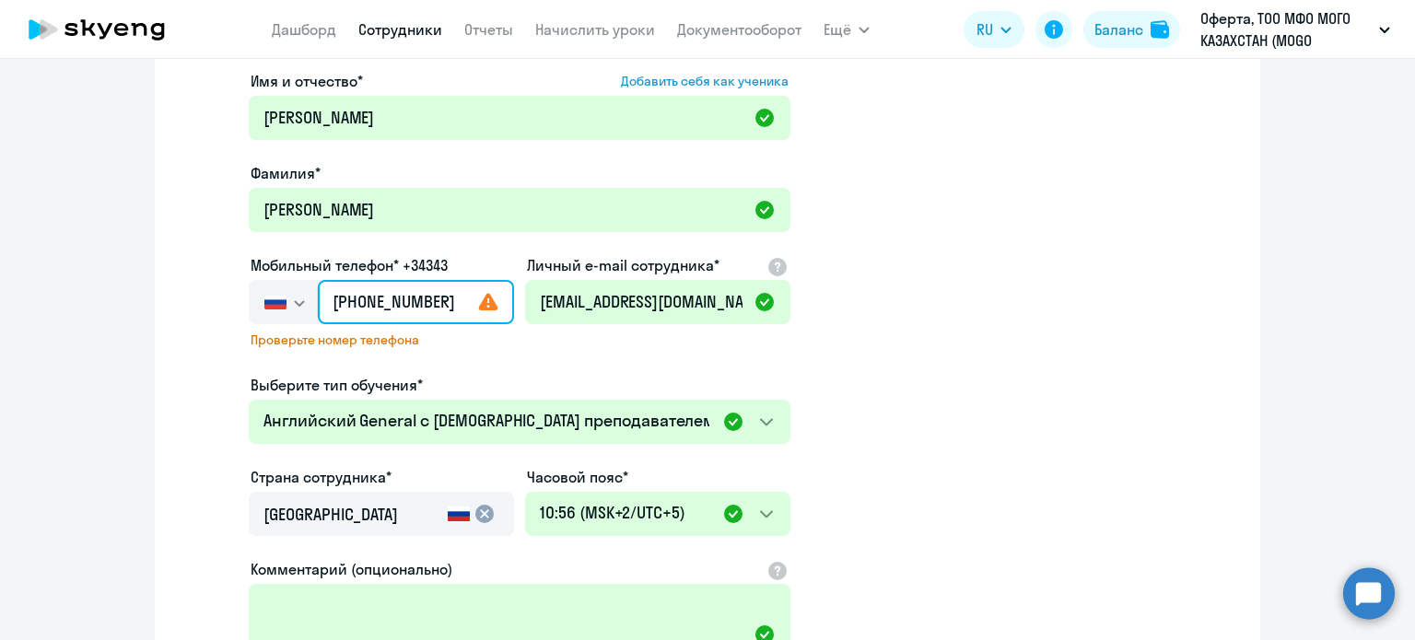
click at [352, 298] on input "[PHONE_NUMBER]" at bounding box center [416, 302] width 196 height 44
drag, startPoint x: 1155, startPoint y: 473, endPoint x: 940, endPoint y: 578, distance: 239.8
click at [1155, 473] on div "[PERSON_NAME] Имя и отчество* Добавить себя как ученика [PERSON_NAME]* [PERSON_…" at bounding box center [707, 390] width 1046 height 806
click at [347, 304] on input "[PHONE_NUMBER]" at bounding box center [416, 302] width 196 height 44
click at [346, 295] on input "[PHONE_NUMBER]" at bounding box center [416, 302] width 196 height 44
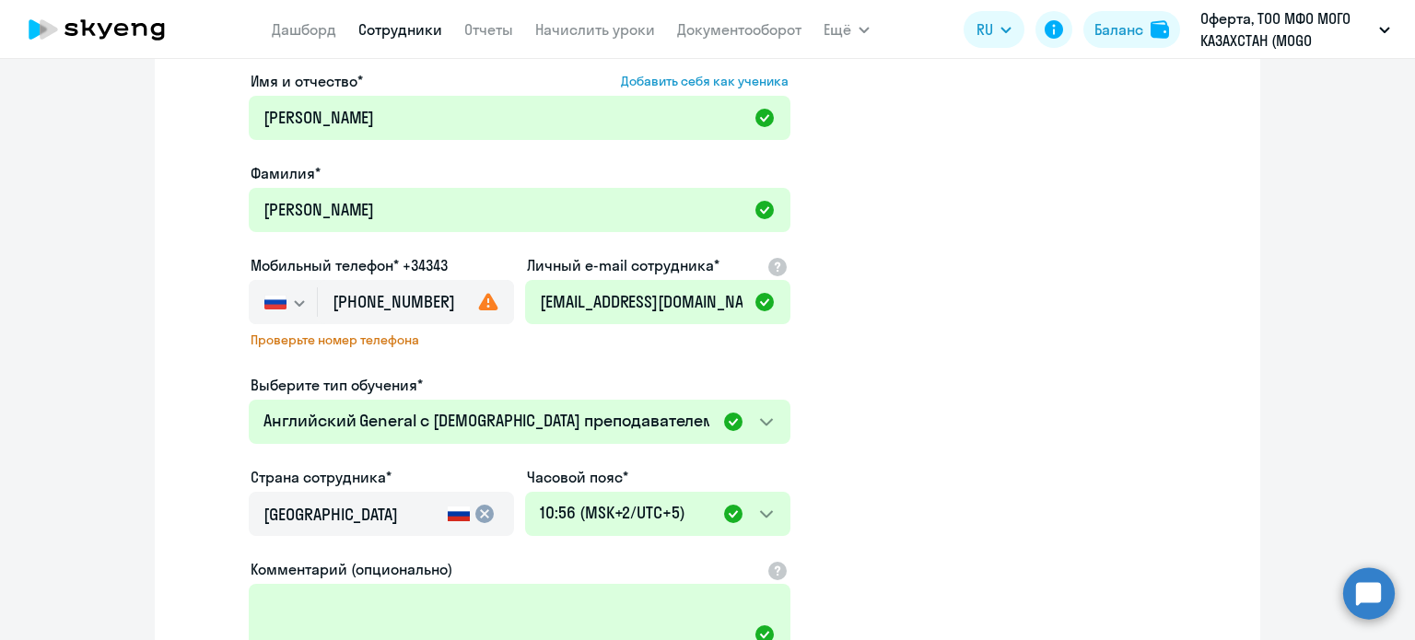
click at [479, 305] on use at bounding box center [488, 302] width 19 height 18
click at [431, 307] on input "[PHONE_NUMBER]" at bounding box center [416, 302] width 196 height 44
drag, startPoint x: 434, startPoint y: 305, endPoint x: 262, endPoint y: 309, distance: 172.3
click at [262, 309] on div "[GEOGRAPHIC_DATA] +7 [GEOGRAPHIC_DATA] +7 [GEOGRAPHIC_DATA] +380 [GEOGRAPHIC_DA…" at bounding box center [381, 302] width 265 height 44
click at [265, 284] on button "button" at bounding box center [283, 302] width 68 height 44
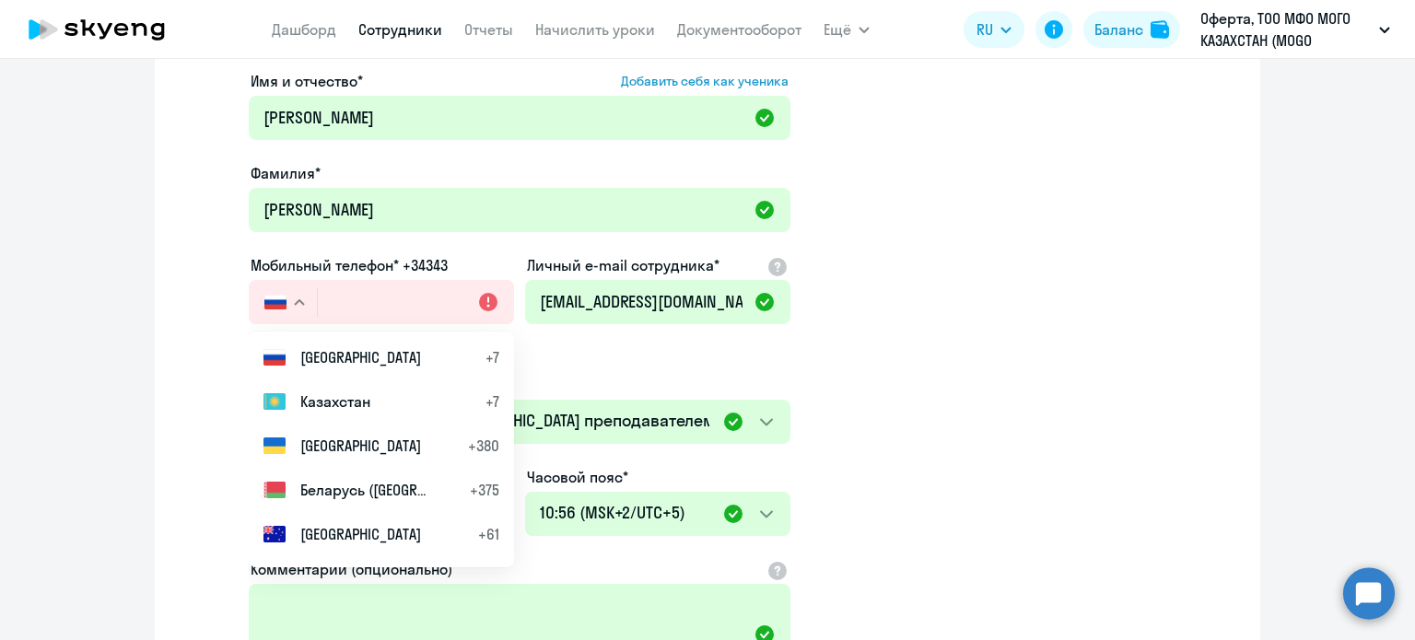
click at [302, 391] on span "Казахстан" at bounding box center [335, 402] width 70 height 22
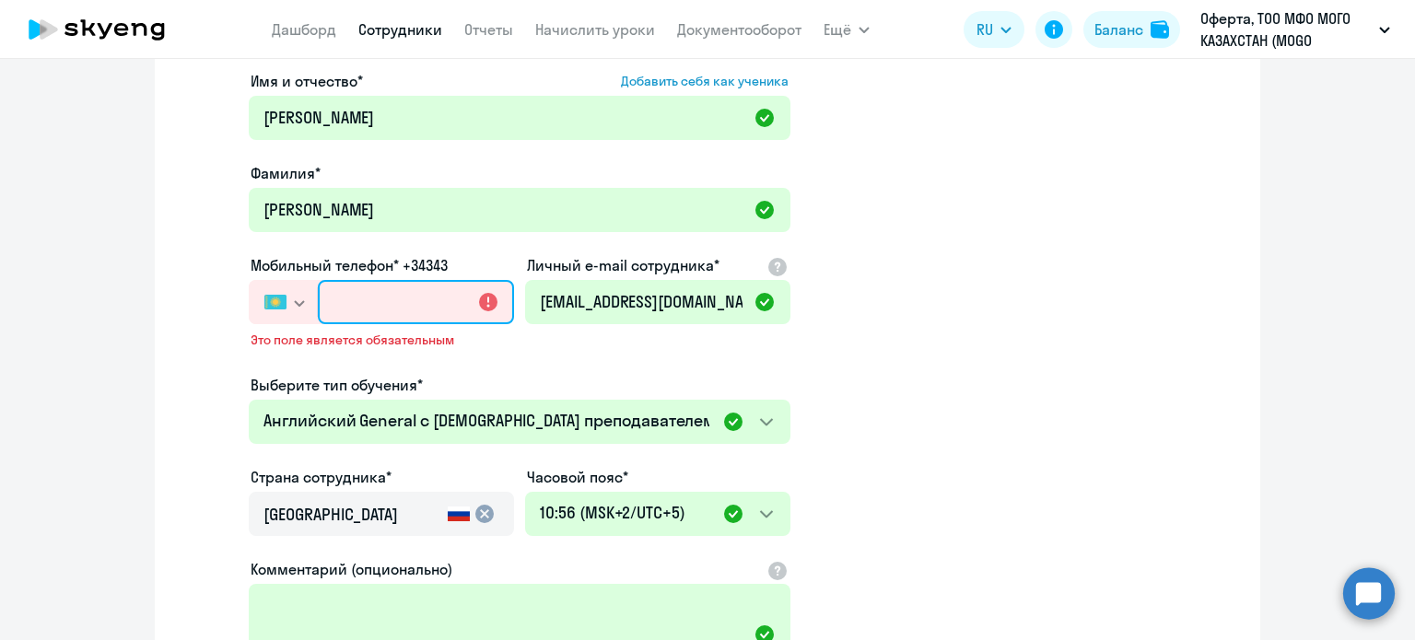
click at [324, 286] on input "text" at bounding box center [416, 302] width 196 height 44
type input "+7 (777"
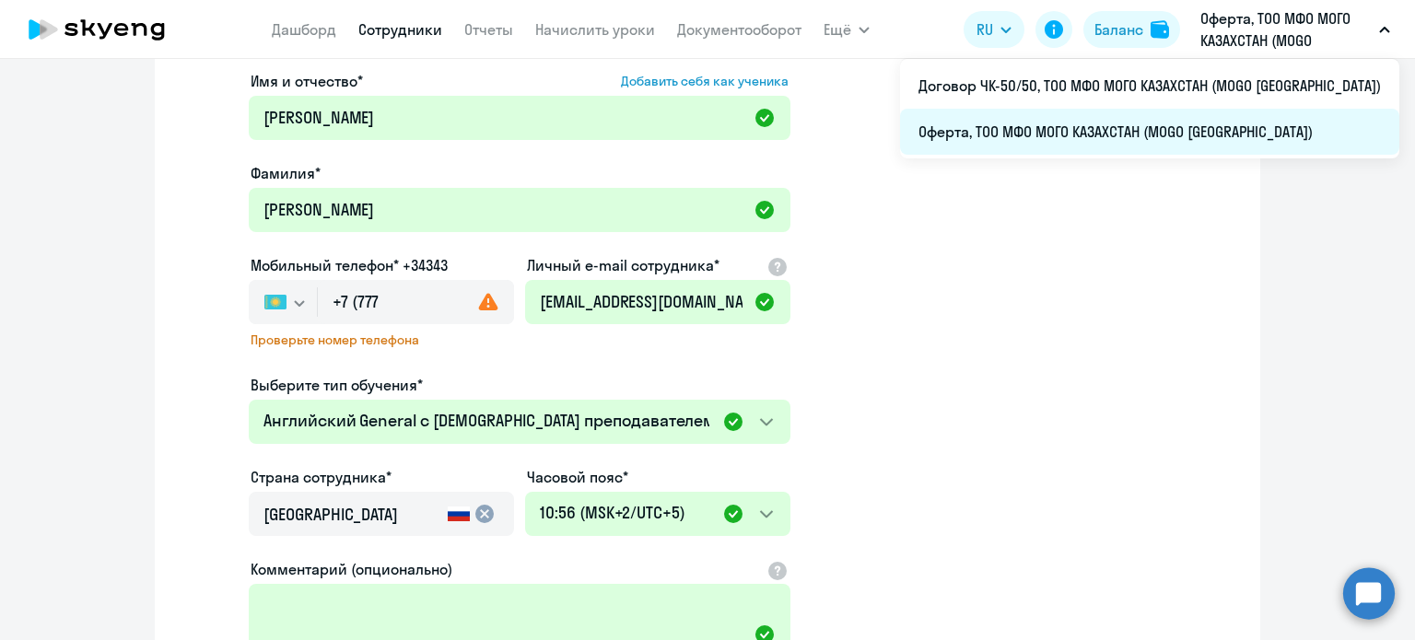
click at [1330, 113] on li "Оферта, ТОО МФО МОГО КАЗАХСТАН (MOGO [GEOGRAPHIC_DATA])" at bounding box center [1149, 132] width 499 height 46
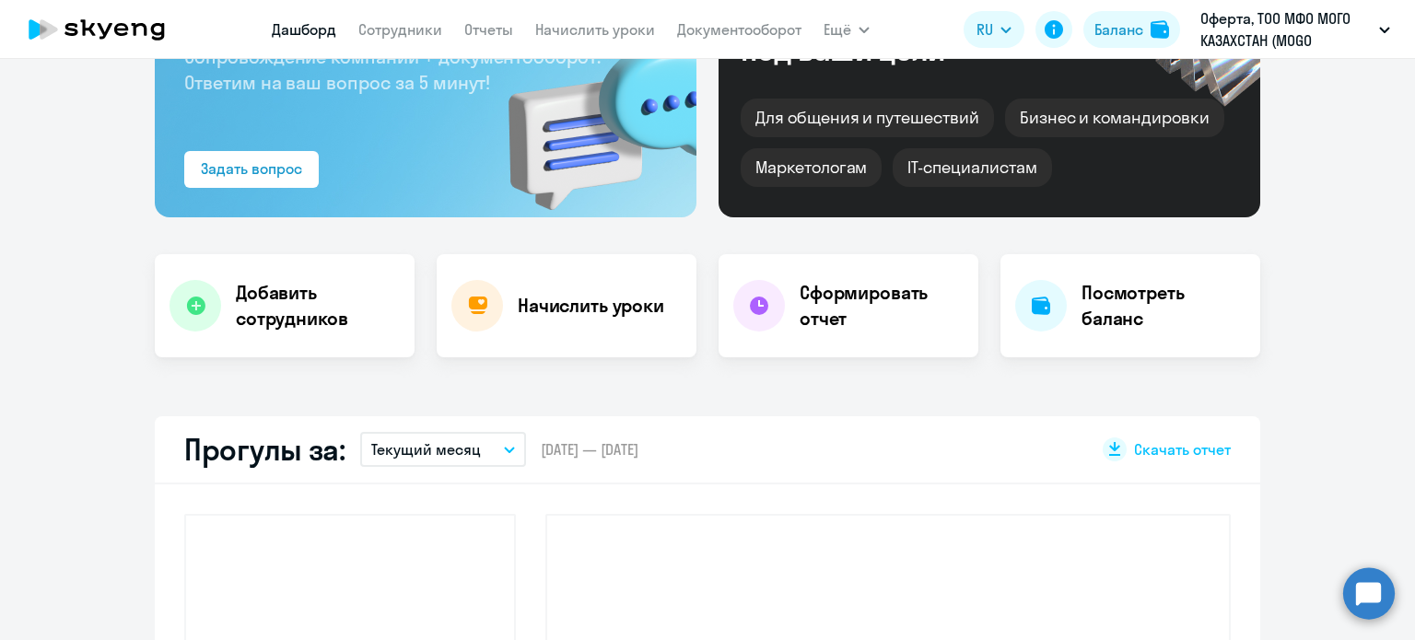
scroll to position [350, 0]
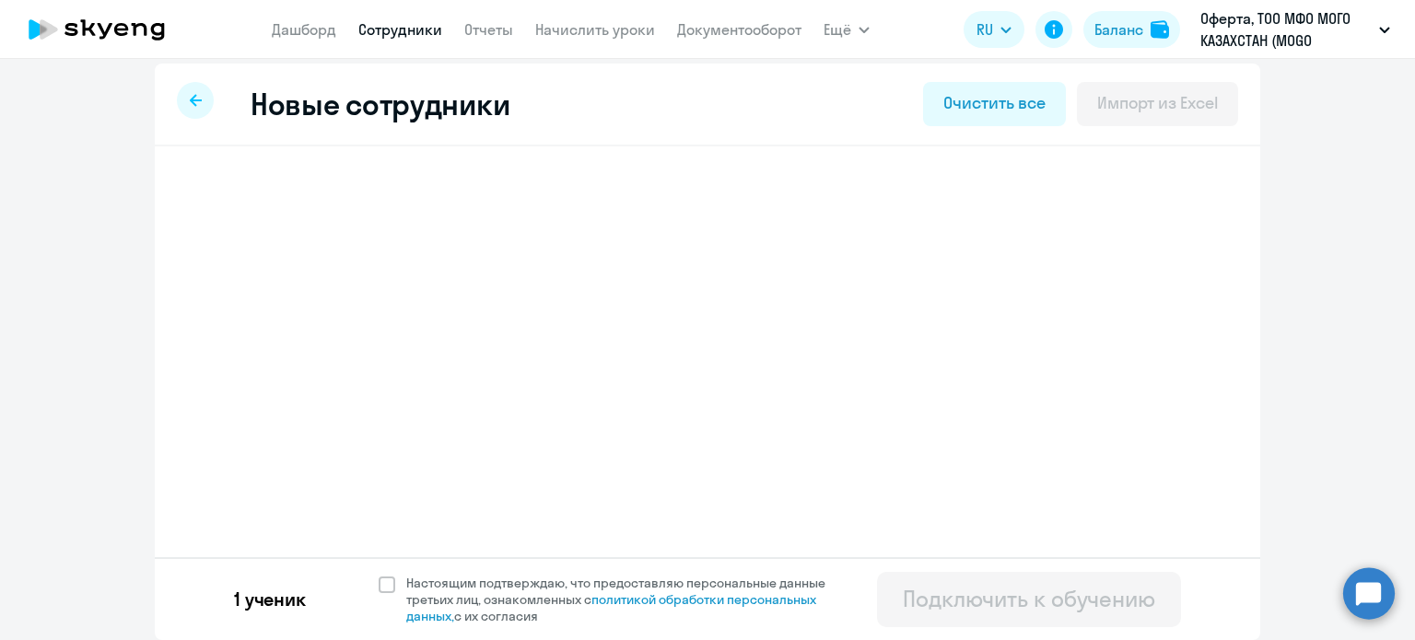
select select "english_adult_not_native_speaker"
select select "5"
click at [369, 184] on h3 "[PERSON_NAME]" at bounding box center [322, 198] width 146 height 29
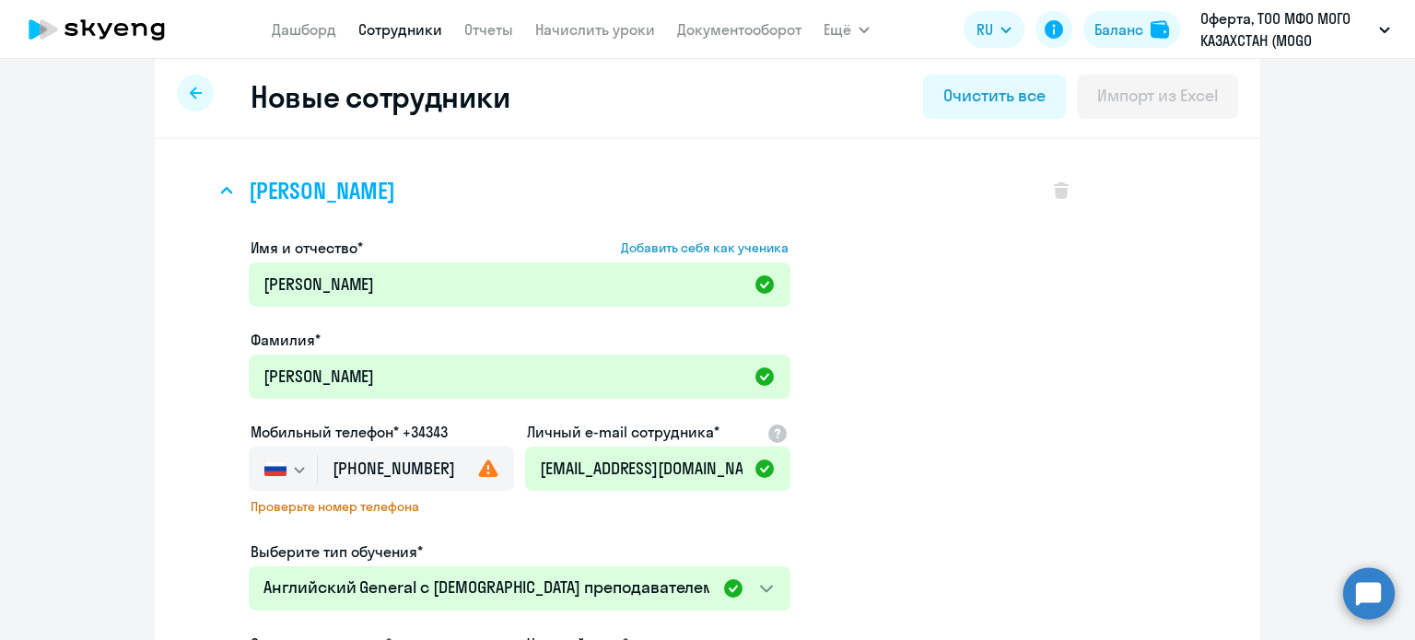
click at [372, 203] on h3 "[PERSON_NAME]" at bounding box center [322, 190] width 146 height 29
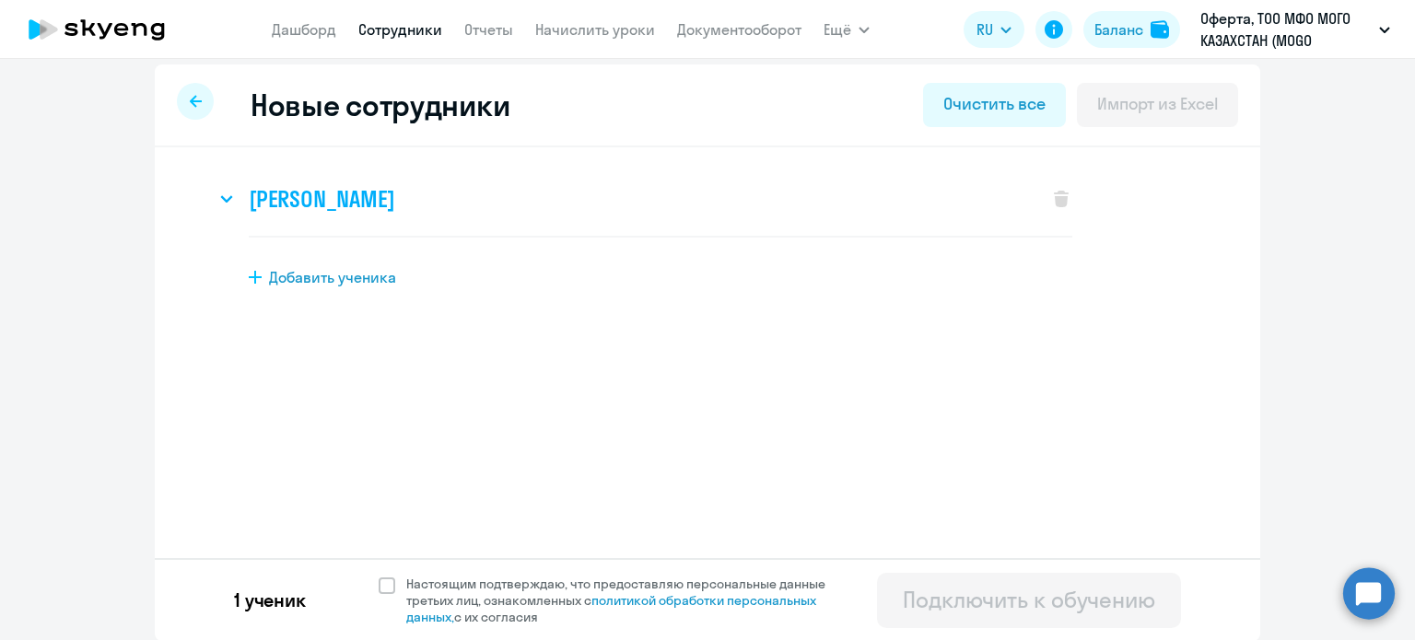
click at [372, 203] on h3 "[PERSON_NAME]" at bounding box center [322, 198] width 146 height 29
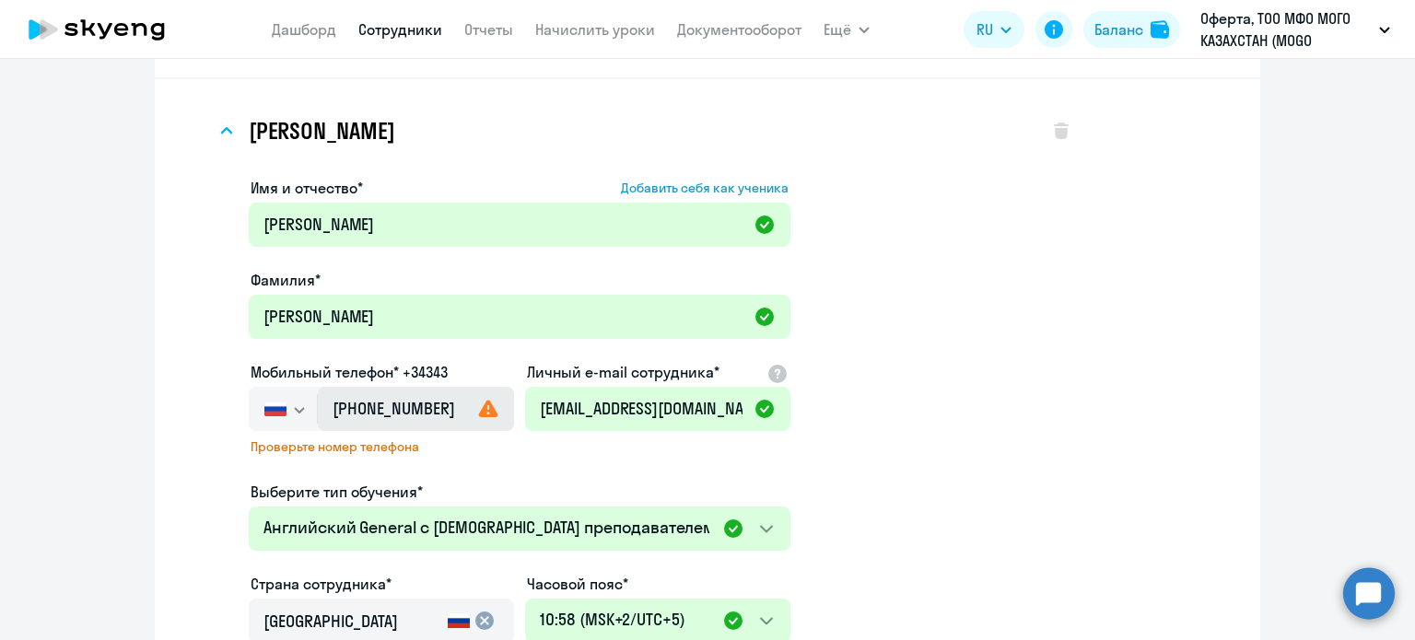
scroll to position [110, 0]
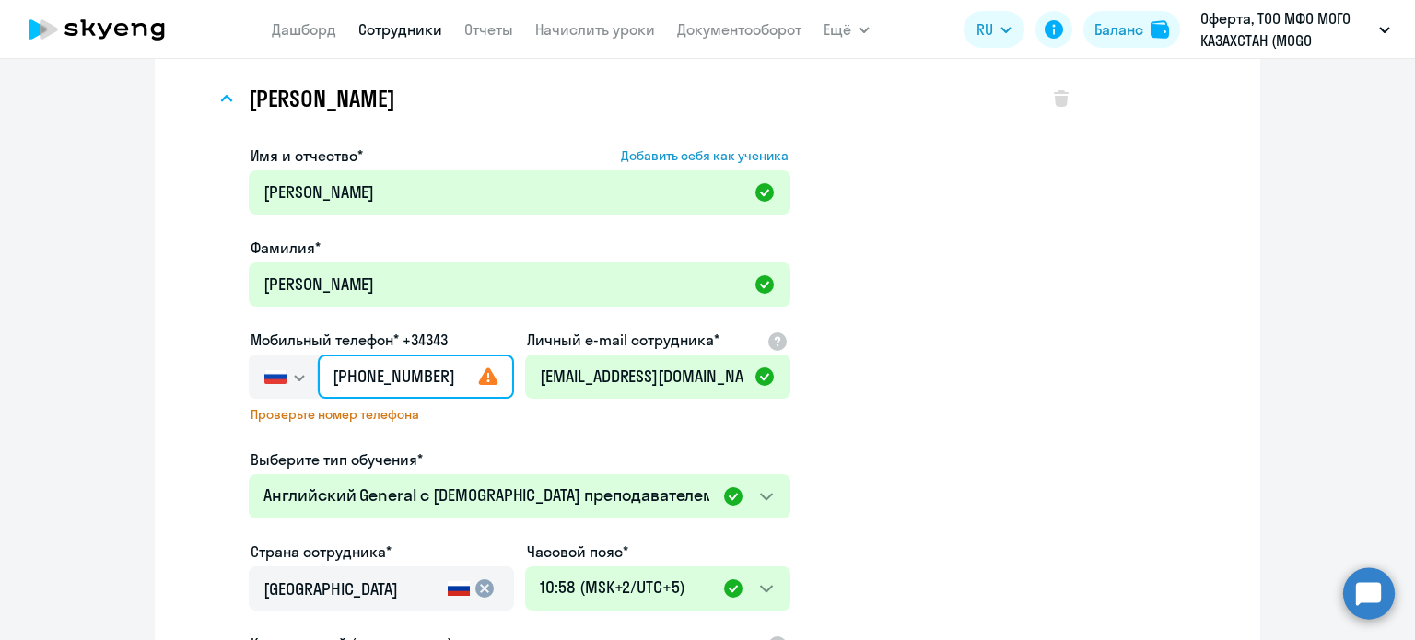
click at [437, 357] on input "[PHONE_NUMBER]" at bounding box center [416, 377] width 196 height 44
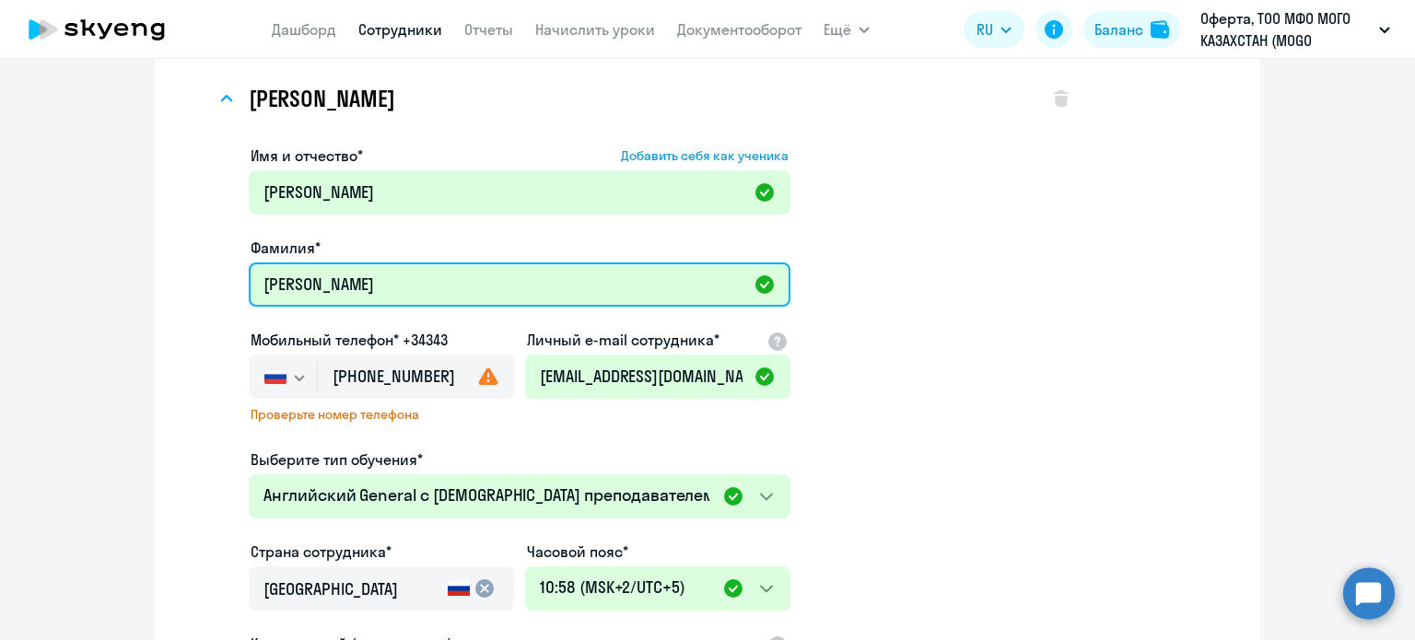
click at [441, 268] on input "[PERSON_NAME]" at bounding box center [520, 285] width 542 height 44
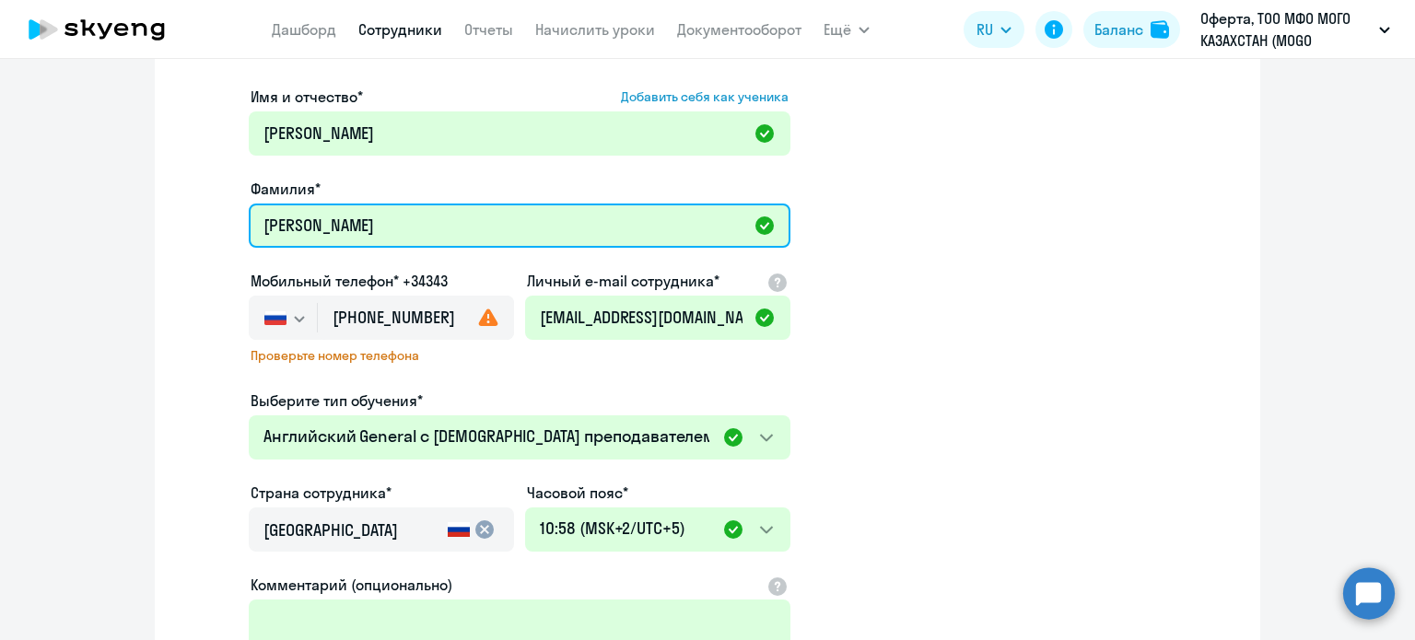
scroll to position [202, 0]
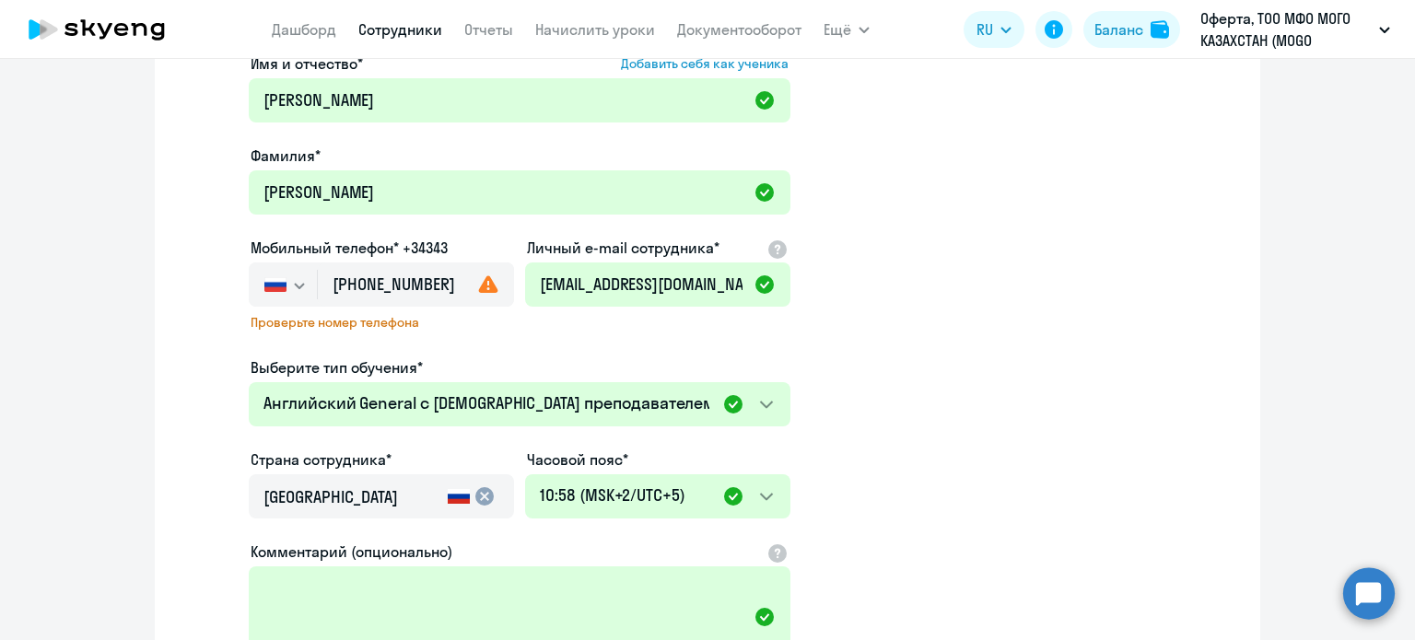
click at [398, 349] on ds-form-field "Мобильный телефон* +34343 [GEOGRAPHIC_DATA] +7 [GEOGRAPHIC_DATA] +7 [GEOGRAPHIC…" at bounding box center [381, 297] width 265 height 120
click at [394, 332] on div "Проверьте номер телефона" at bounding box center [381, 328] width 265 height 28
click at [249, 294] on button "button" at bounding box center [283, 285] width 68 height 44
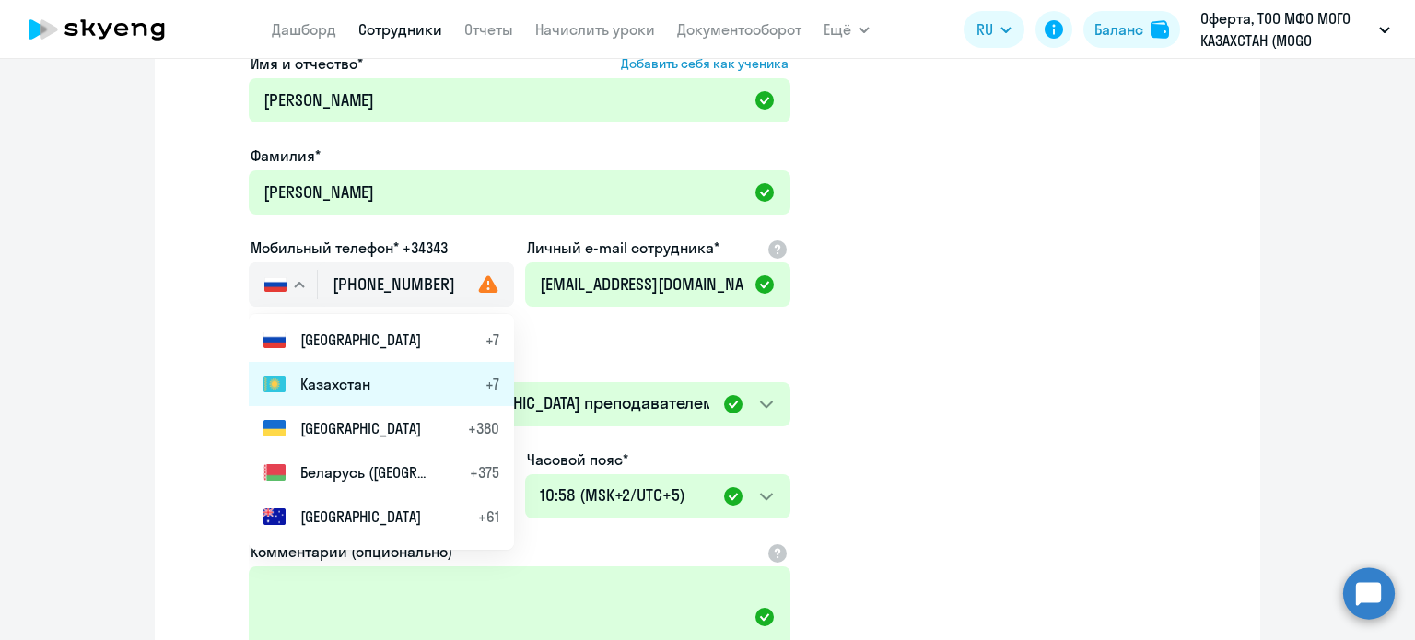
click at [300, 376] on span "Казахстан" at bounding box center [335, 384] width 70 height 22
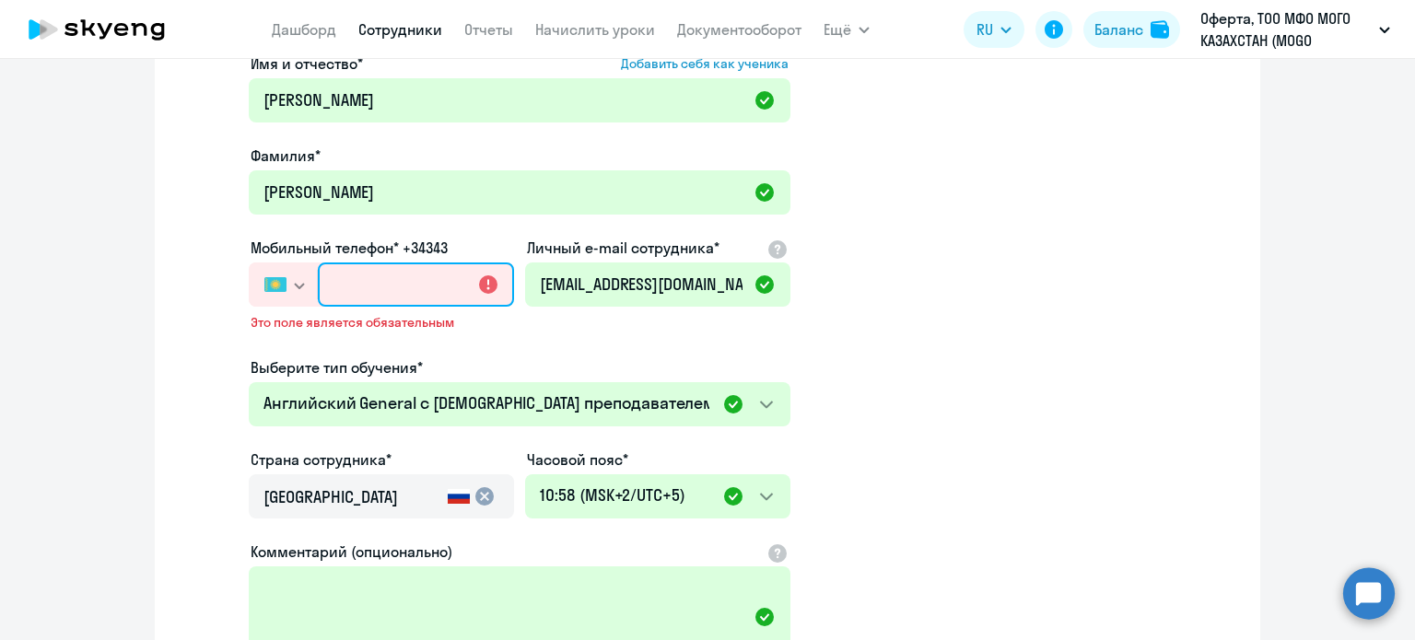
click at [356, 290] on input "text" at bounding box center [416, 285] width 196 height 44
paste input "[PHONE_NUMBER]"
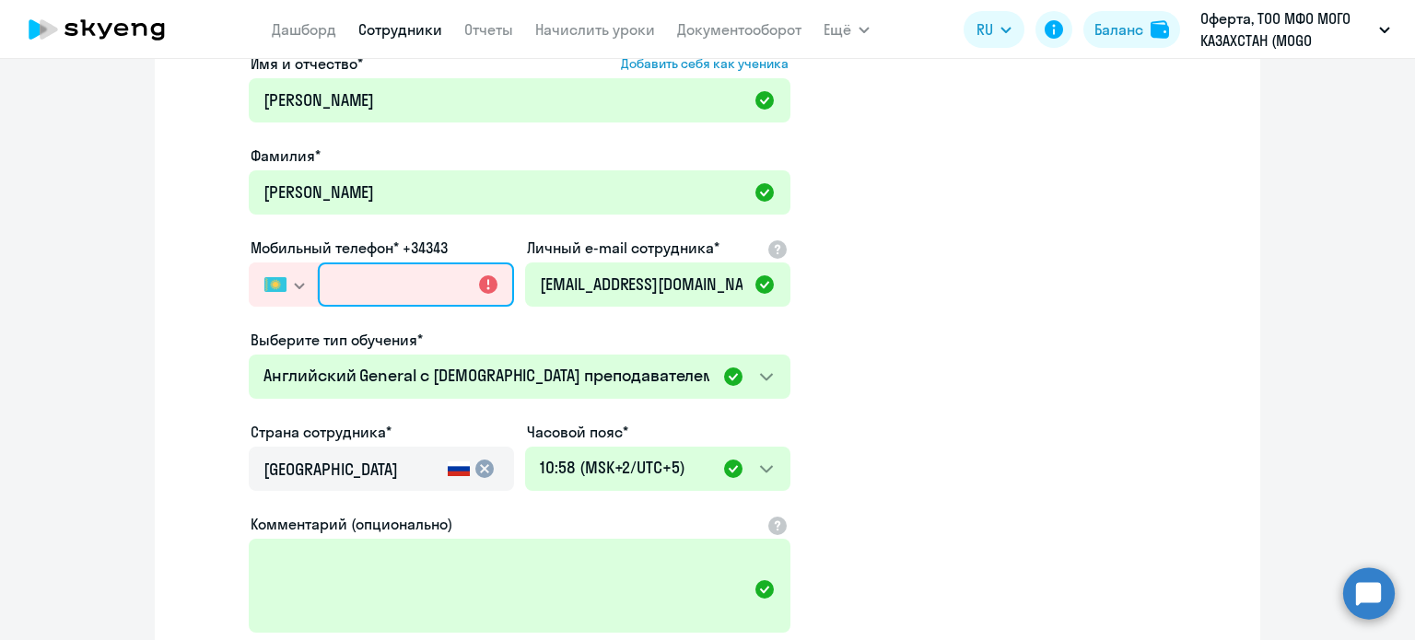
type input "[PHONE_NUMBER]"
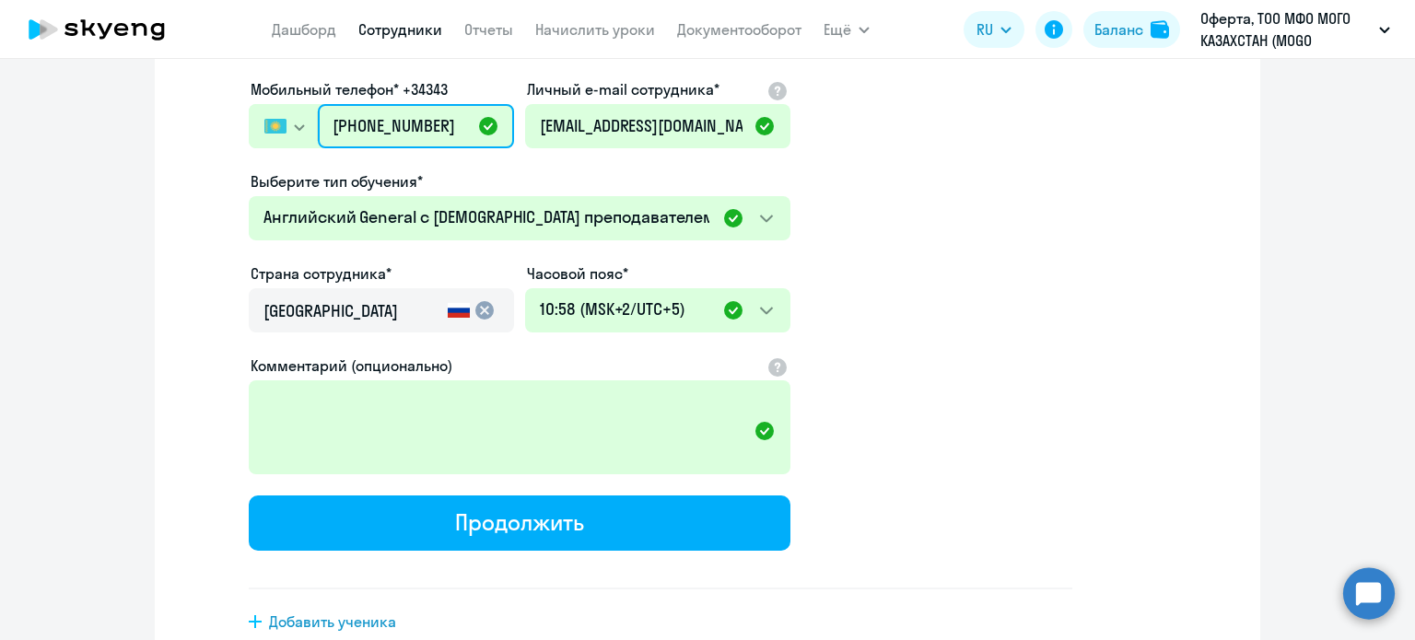
scroll to position [464, 0]
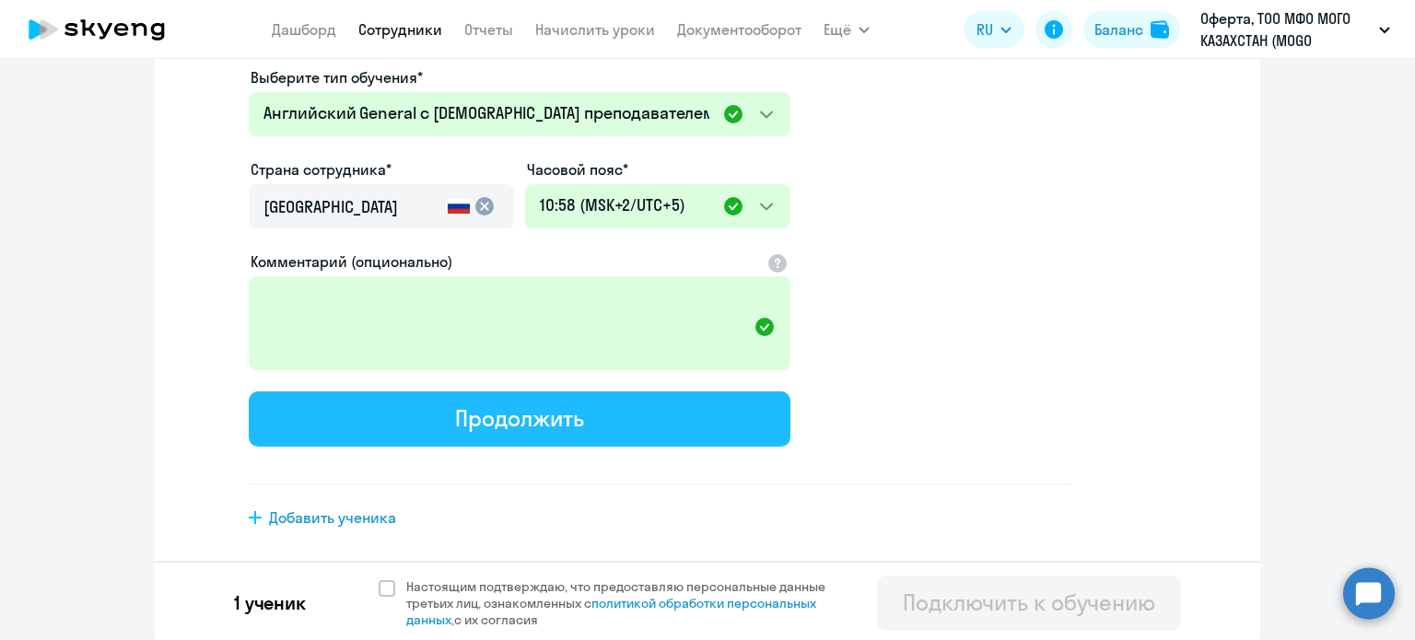
click at [521, 411] on div "Продолжить" at bounding box center [519, 417] width 128 height 29
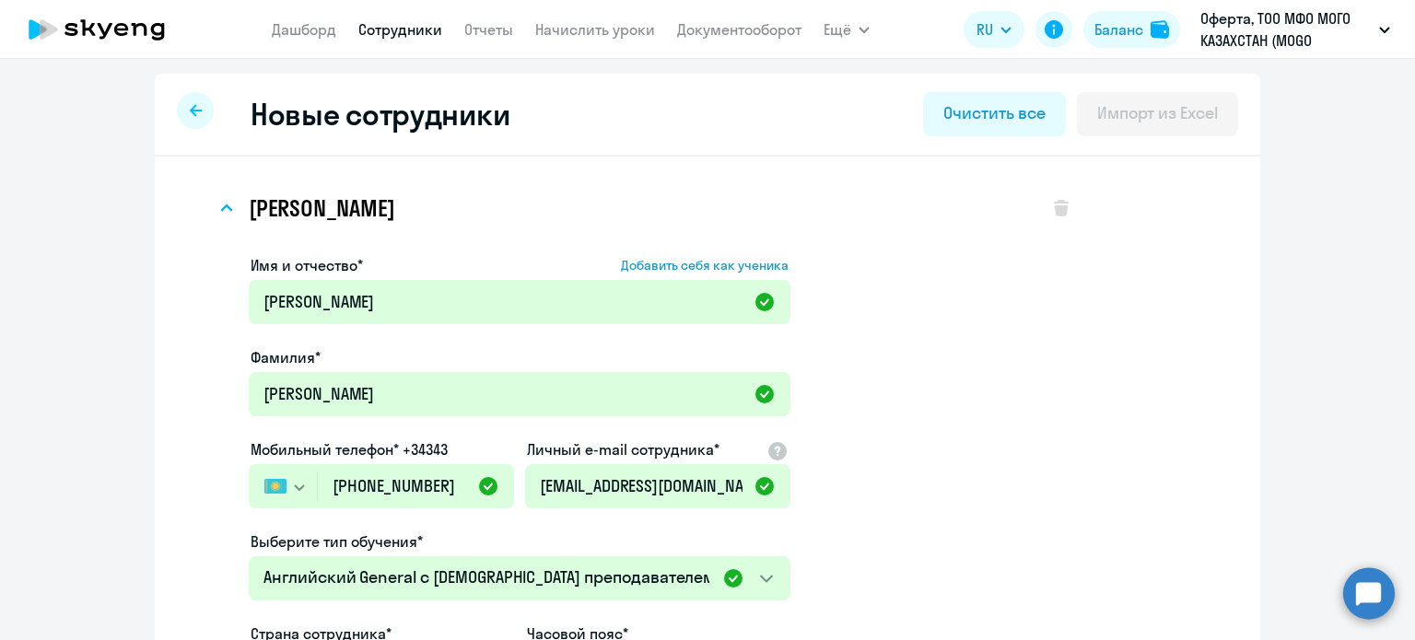
select select "english_adult_not_native_speaker"
select select "5"
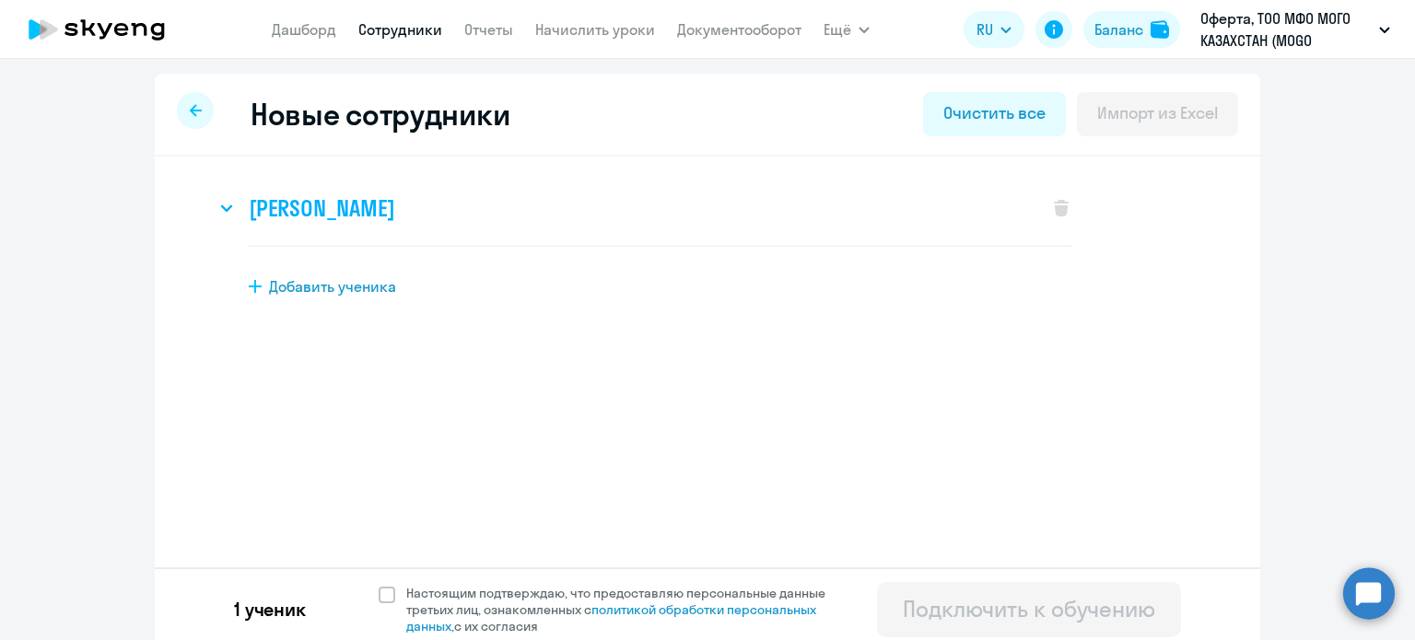
click at [307, 201] on h3 "[PERSON_NAME]" at bounding box center [322, 207] width 146 height 29
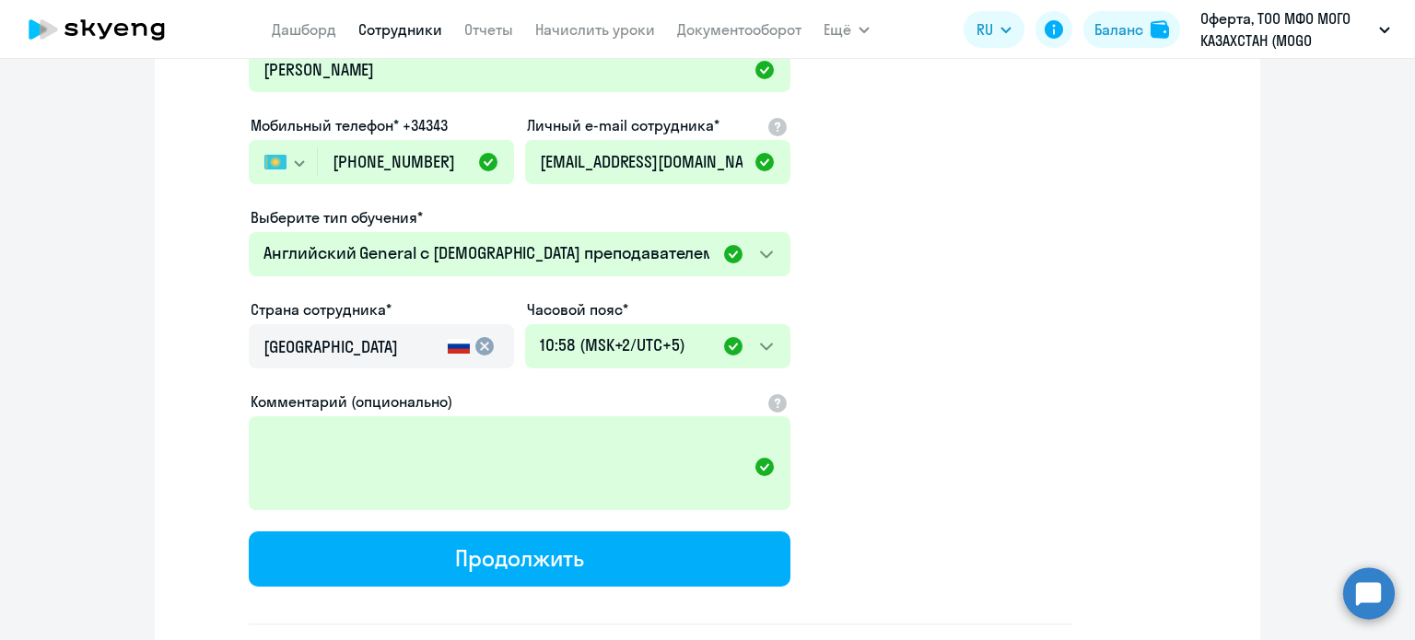
scroll to position [461, 0]
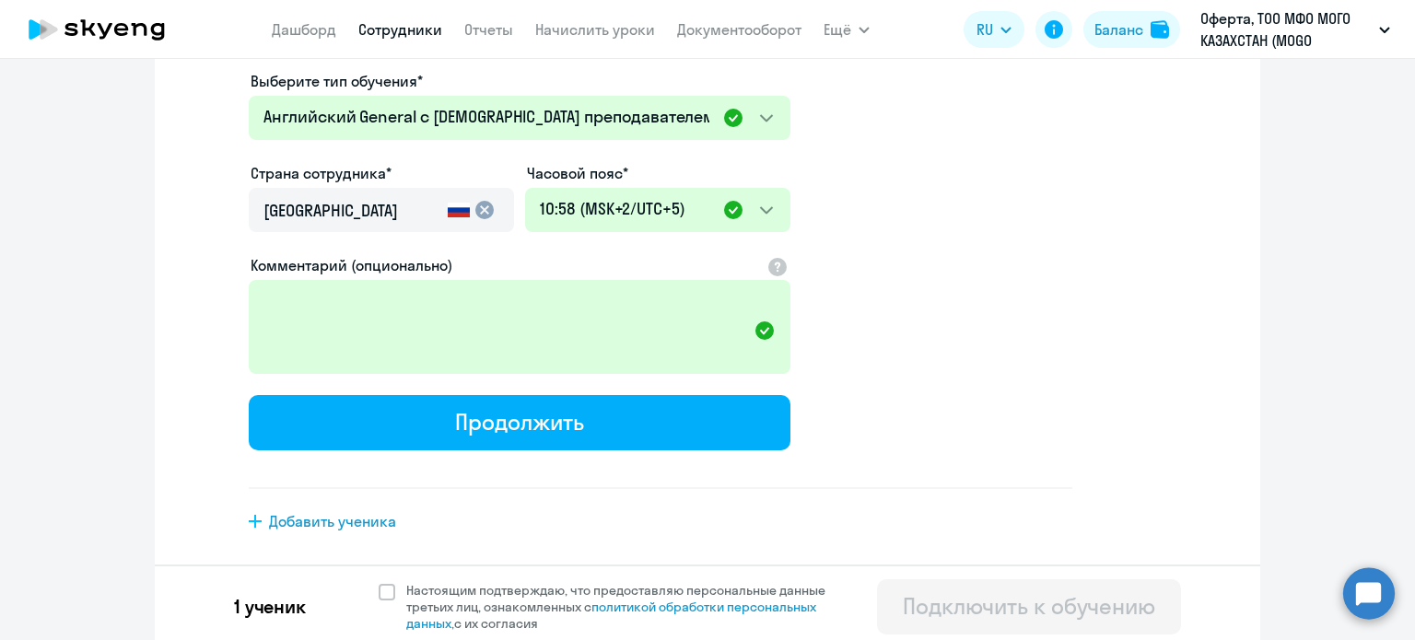
click at [974, 299] on app-new-student-form "Имя и отчество* Добавить себя как ученика [PERSON_NAME]* [PERSON_NAME] Мобильны…" at bounding box center [660, 141] width 823 height 695
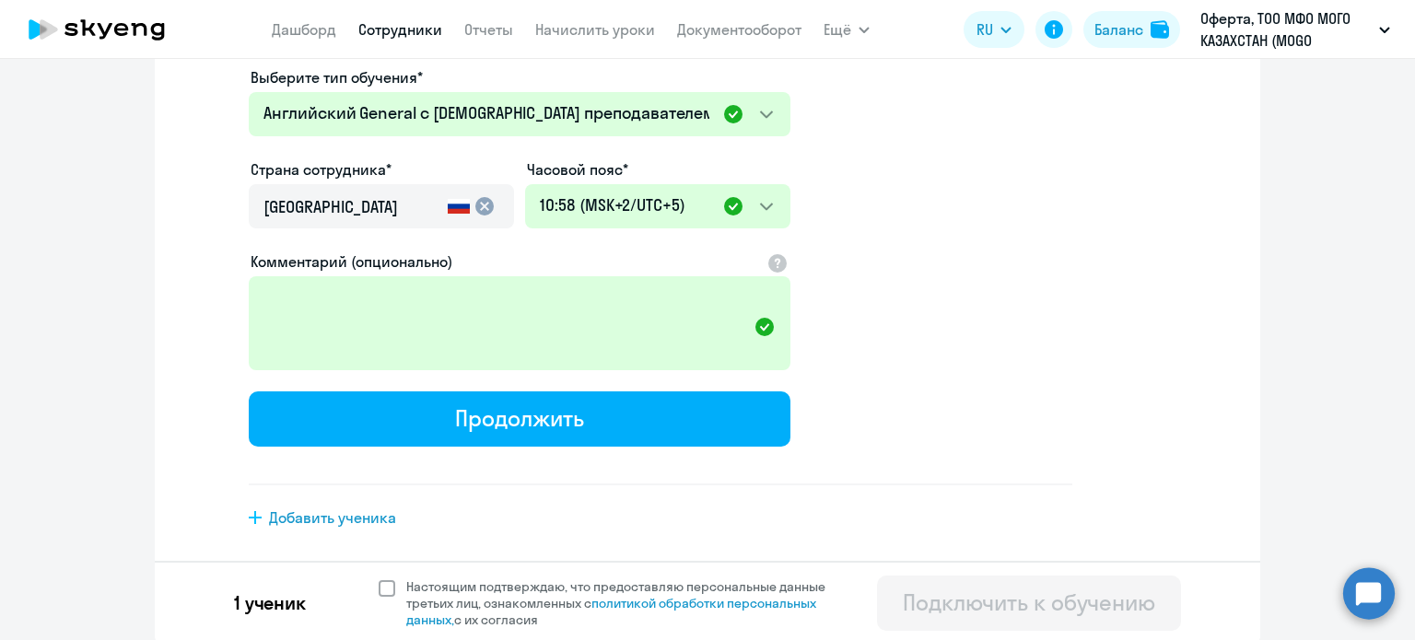
click at [379, 584] on span at bounding box center [387, 588] width 17 height 17
click at [379, 578] on input "Настоящим подтверждаю, что предоставляю персональные данные третьих лиц, ознако…" at bounding box center [378, 578] width 1 height 1
checkbox input "true"
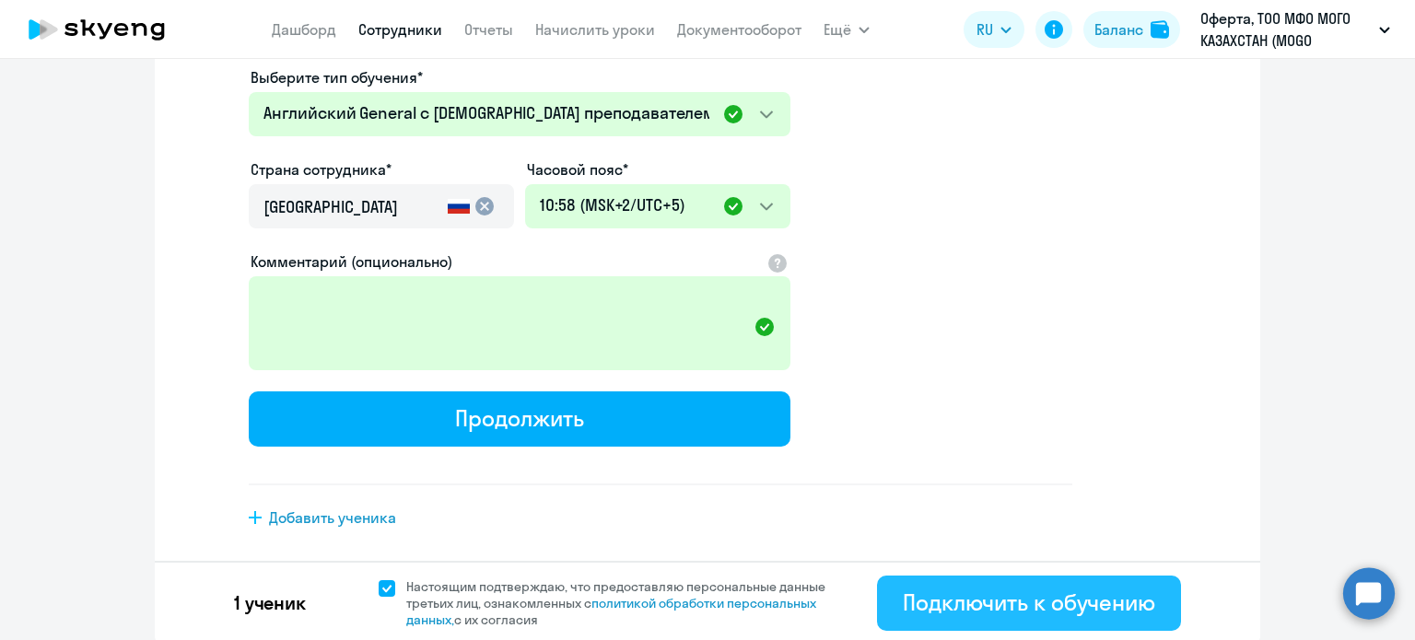
click at [967, 601] on div "Подключить к обучению" at bounding box center [1029, 602] width 252 height 29
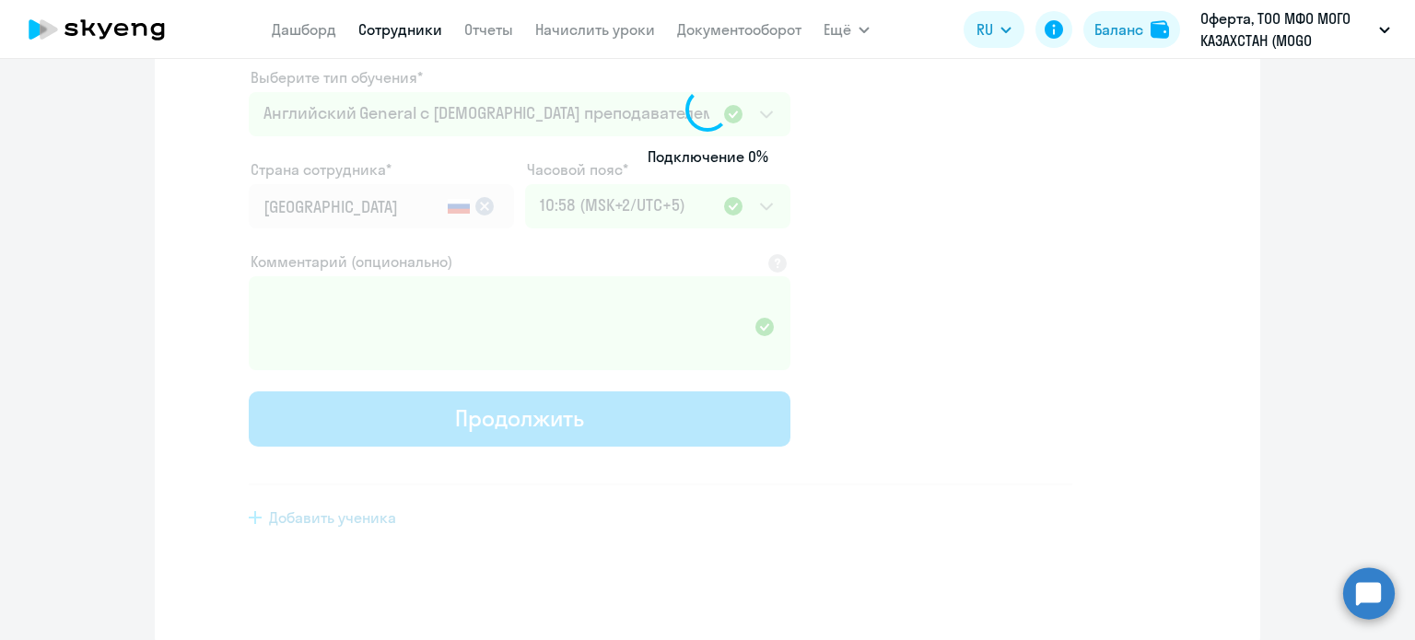
select select "english_adult_not_native_speaker"
select select "5"
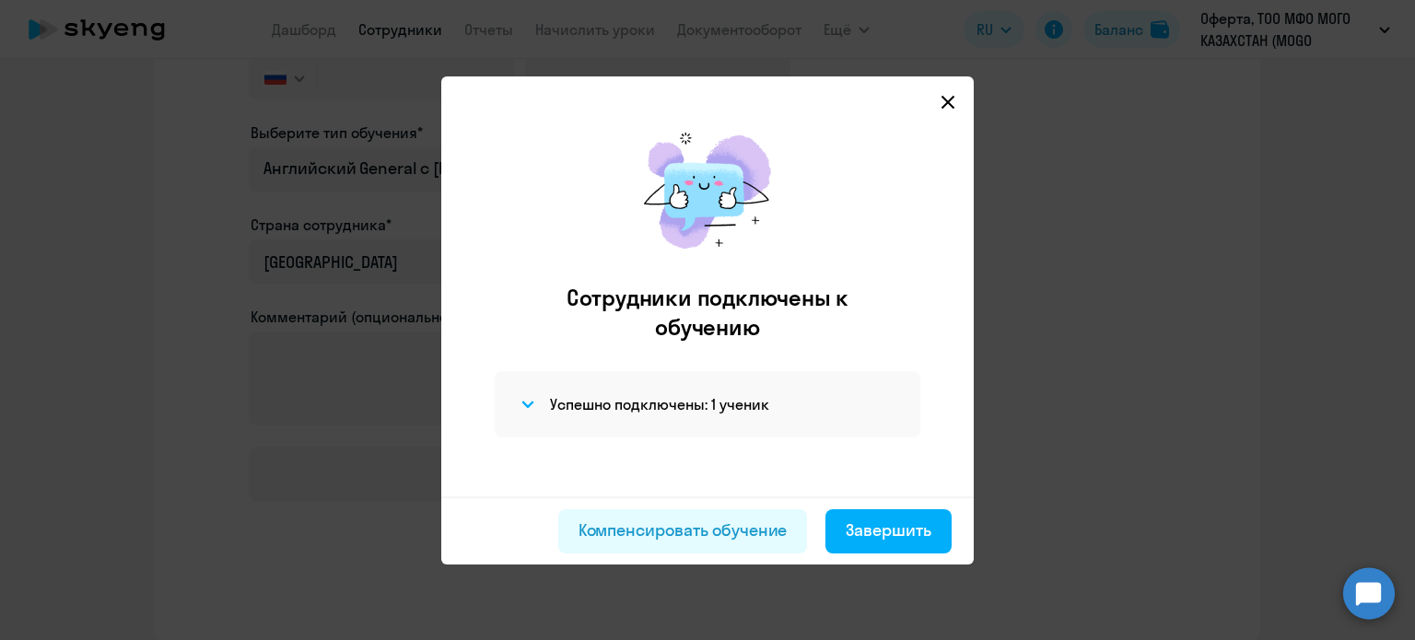
scroll to position [323, 0]
click at [884, 531] on div "Завершить" at bounding box center [889, 531] width 86 height 24
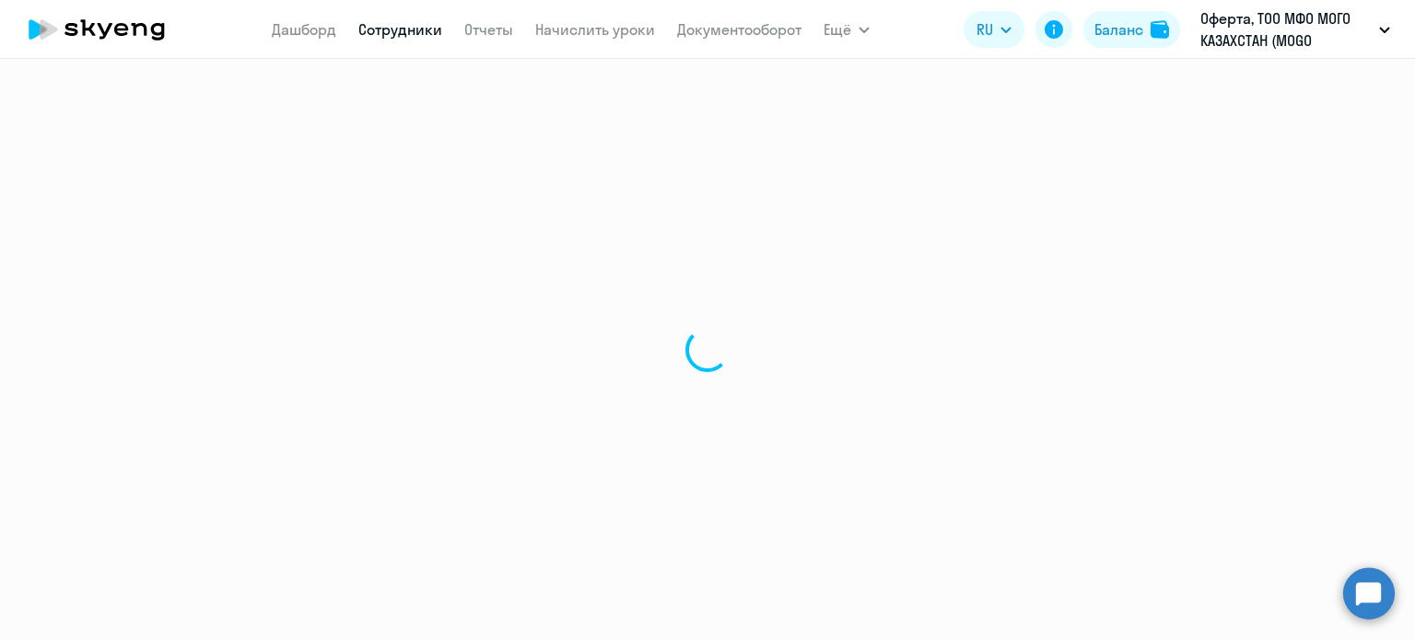
select select "30"
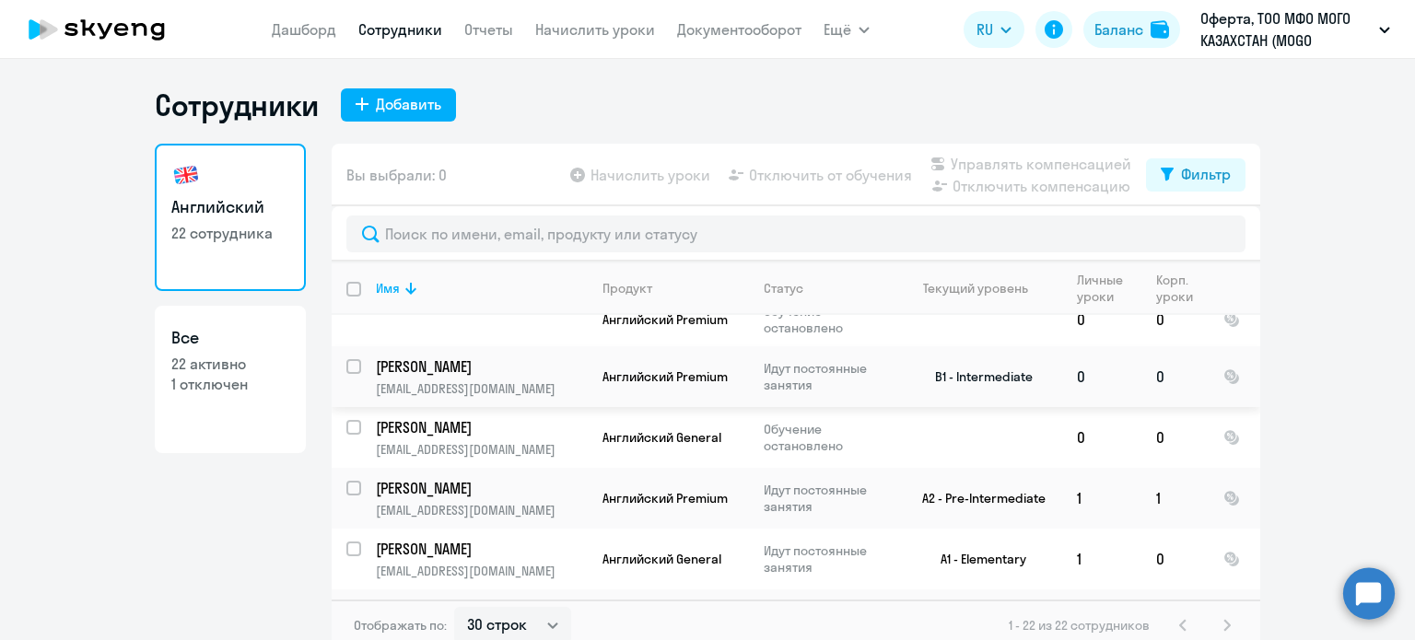
scroll to position [737, 0]
